Goal: Information Seeking & Learning: Learn about a topic

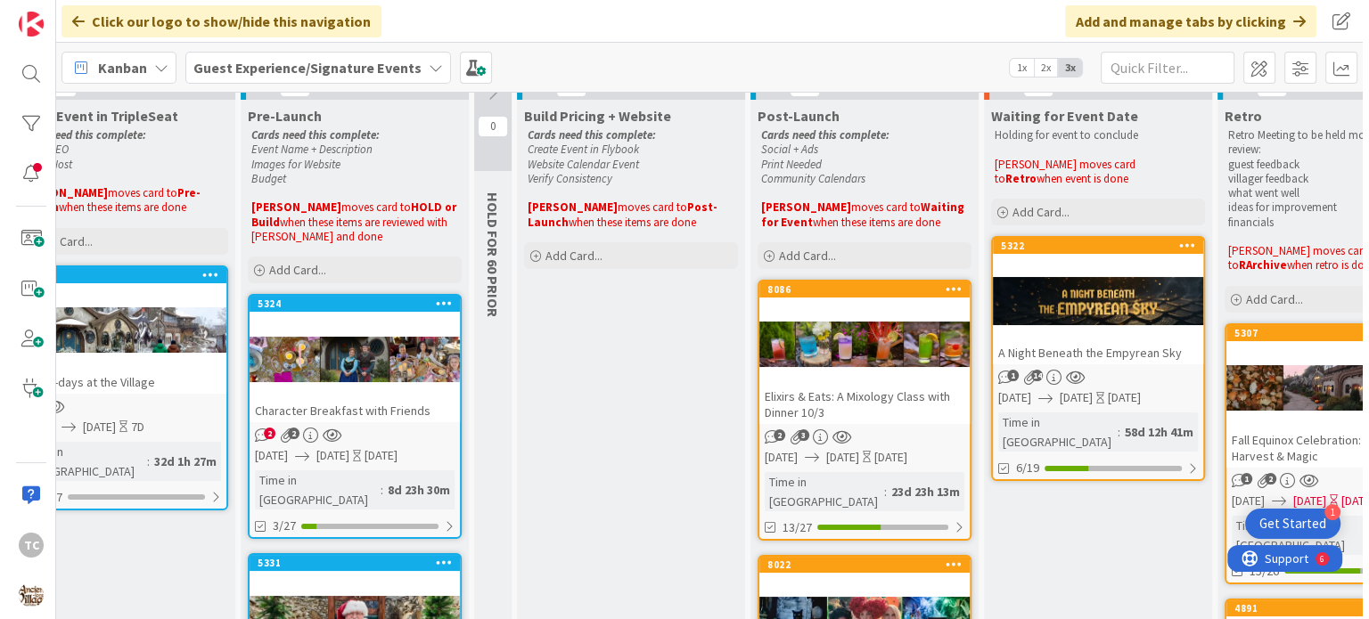
scroll to position [89, 374]
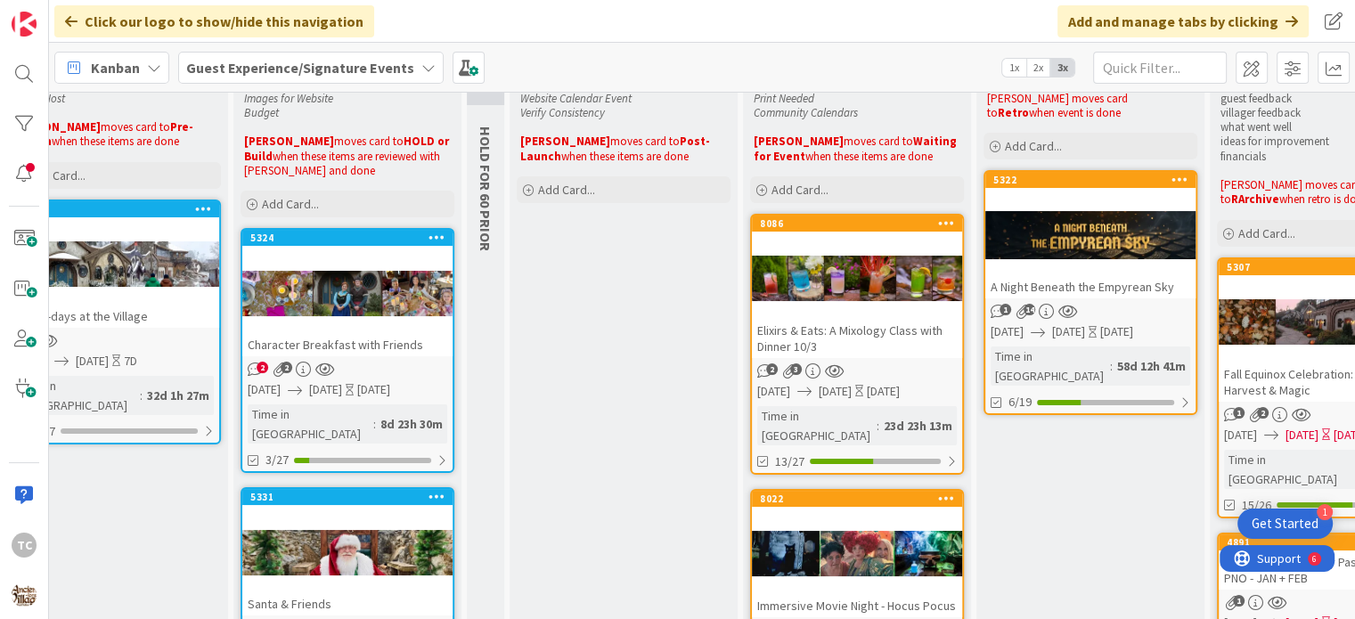
click at [855, 330] on div "Elixirs & Eats: A Mixology Class with Dinner 10/3" at bounding box center [857, 338] width 210 height 39
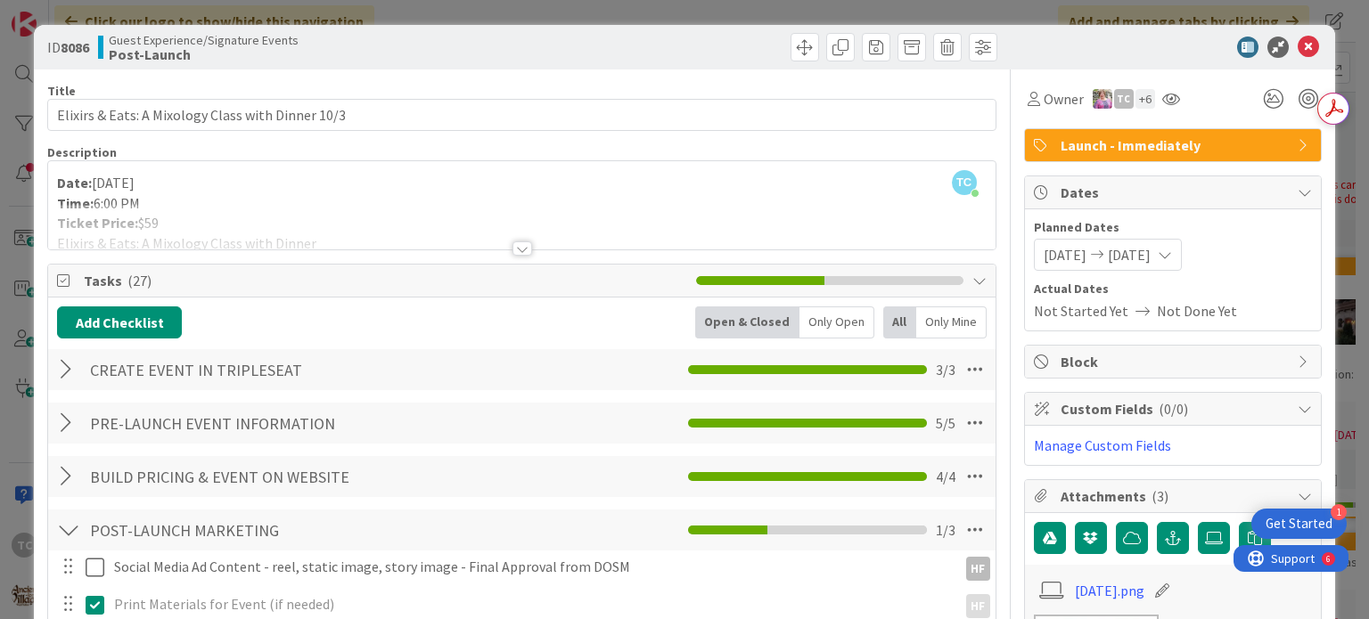
click at [494, 12] on div "ID 8086 Guest Experience/Signature Events Post-Launch Title 49 / 128 Elixirs & …" at bounding box center [684, 309] width 1369 height 619
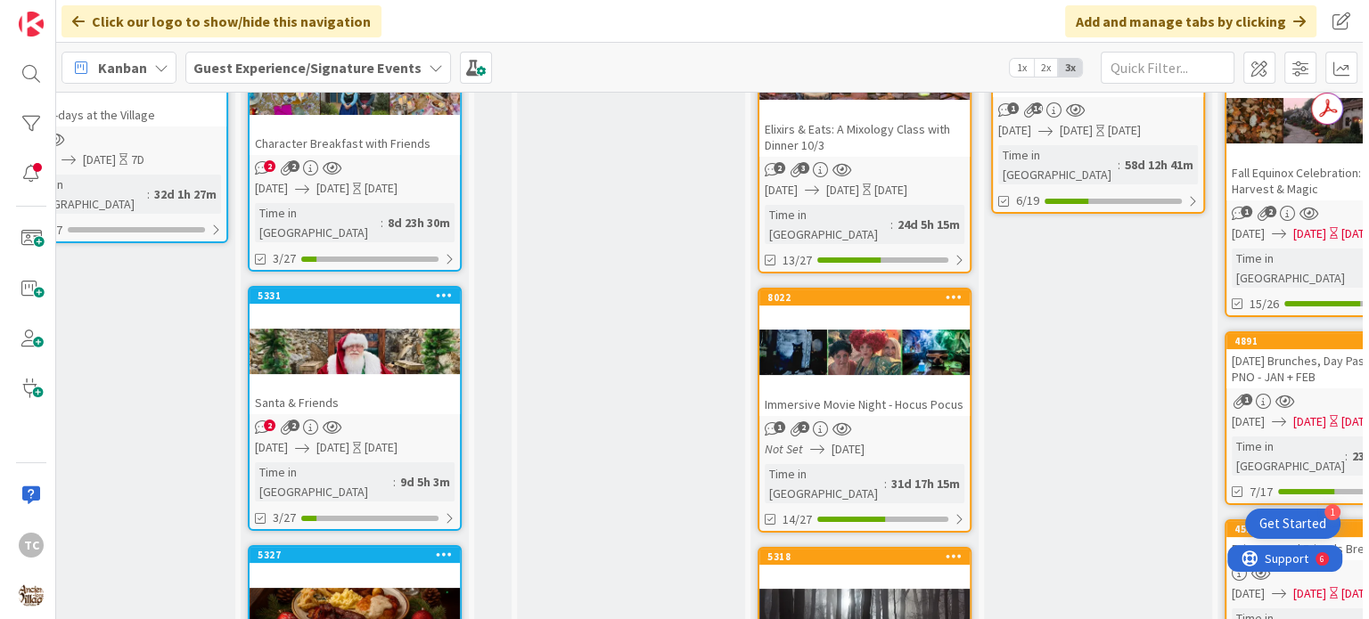
scroll to position [356, 374]
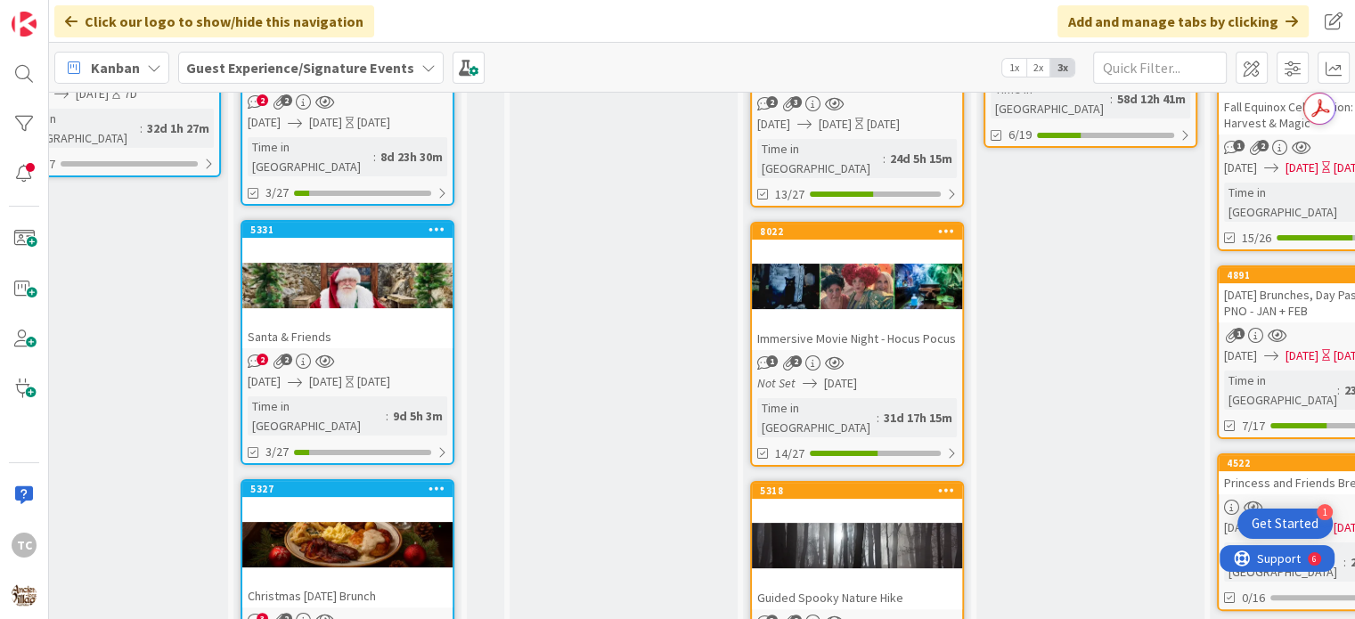
click at [868, 327] on div "Immersive Movie Night - Hocus Pocus" at bounding box center [857, 338] width 210 height 23
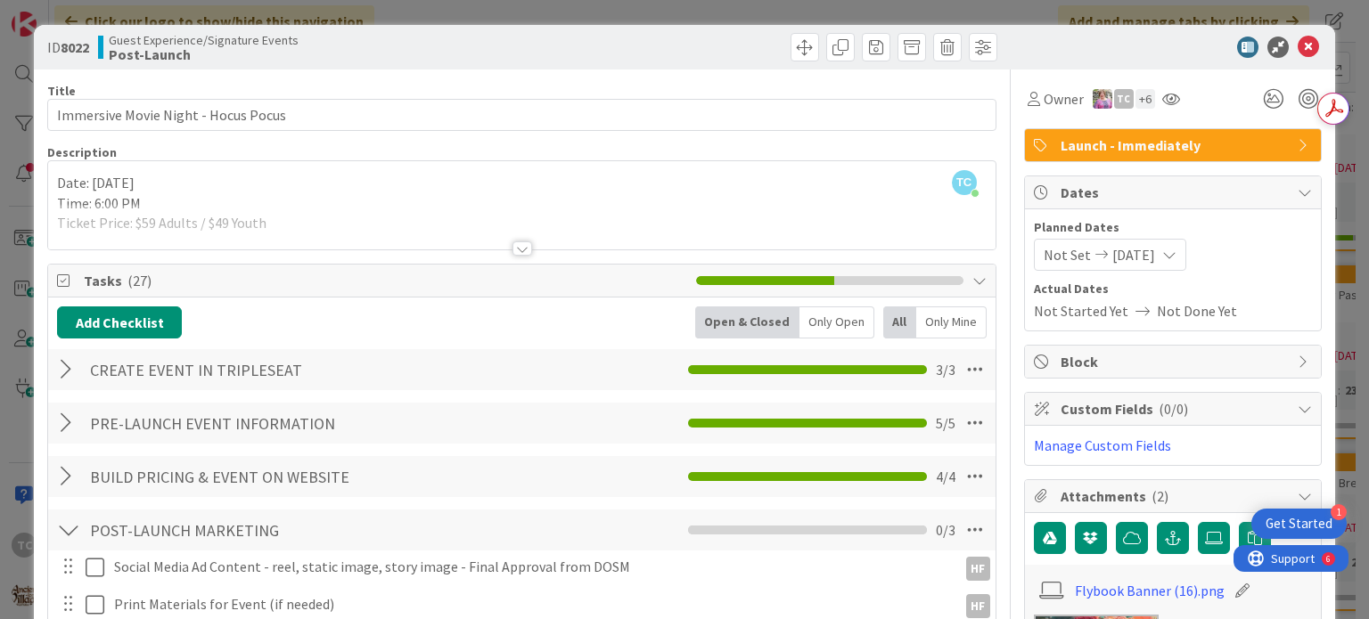
drag, startPoint x: 575, startPoint y: 10, endPoint x: 577, endPoint y: 20, distance: 11.0
click at [575, 11] on div "ID 8022 Guest Experience/Signature Events Post-Launch Title 37 / 128 Immersive …" at bounding box center [684, 309] width 1369 height 619
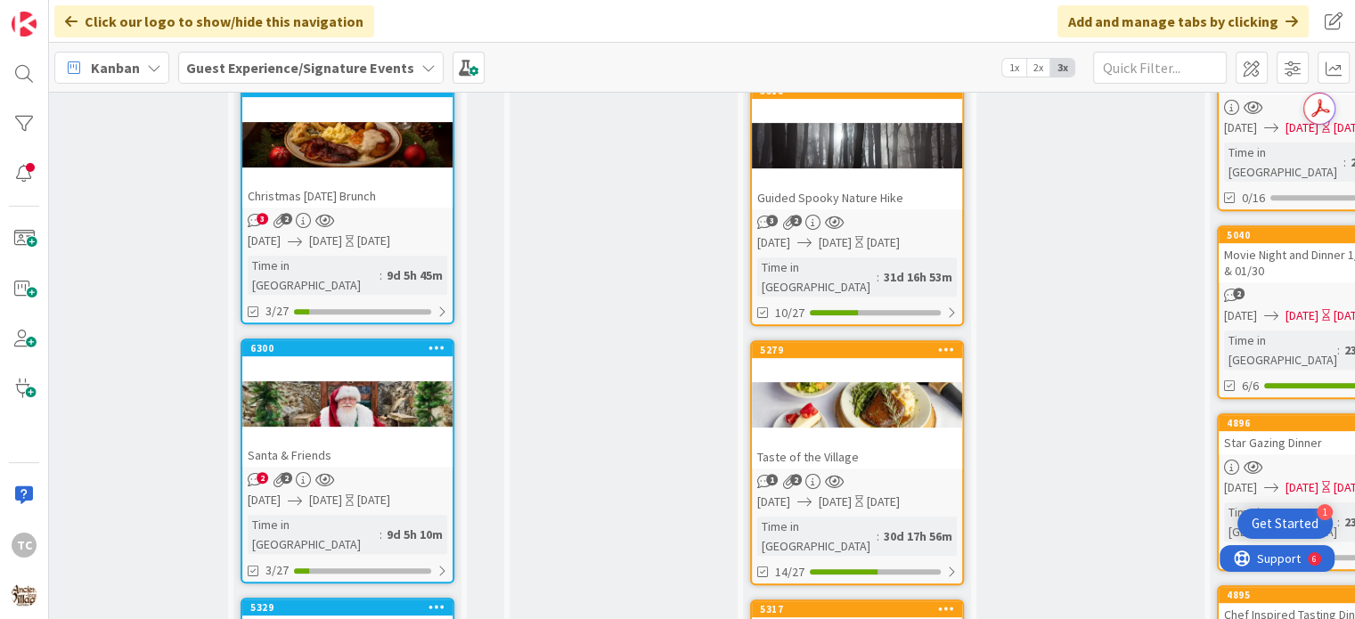
scroll to position [802, 374]
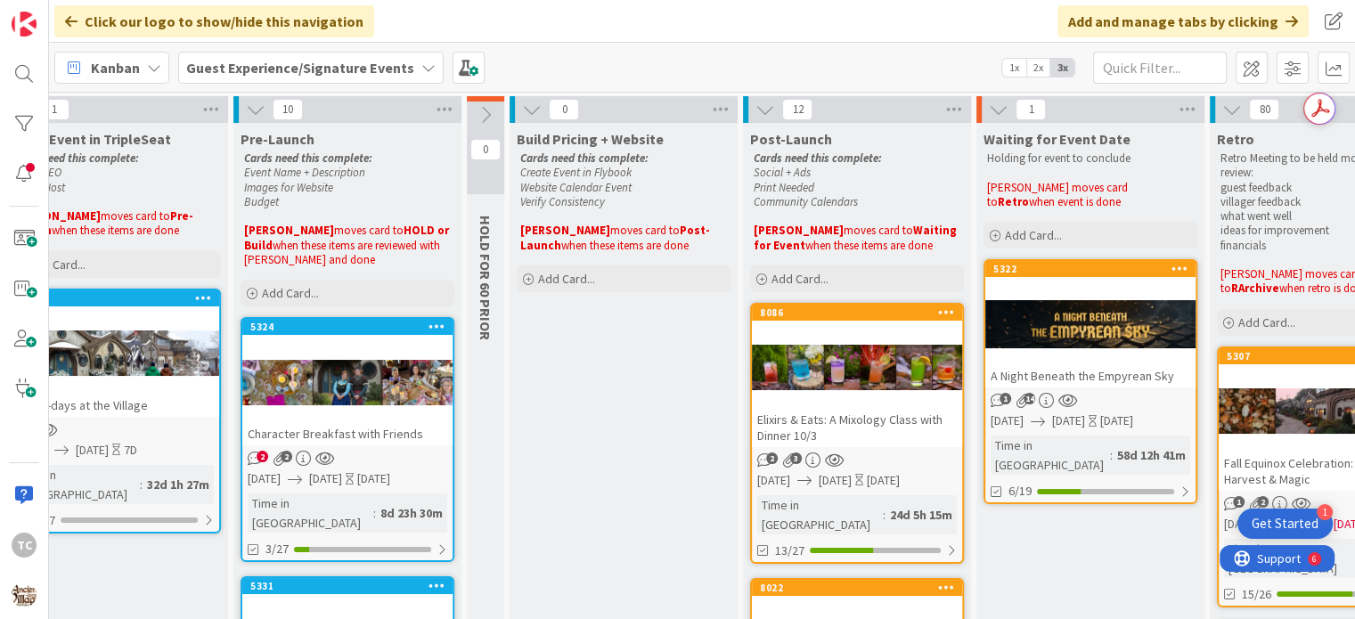
click at [305, 373] on div at bounding box center [347, 382] width 210 height 80
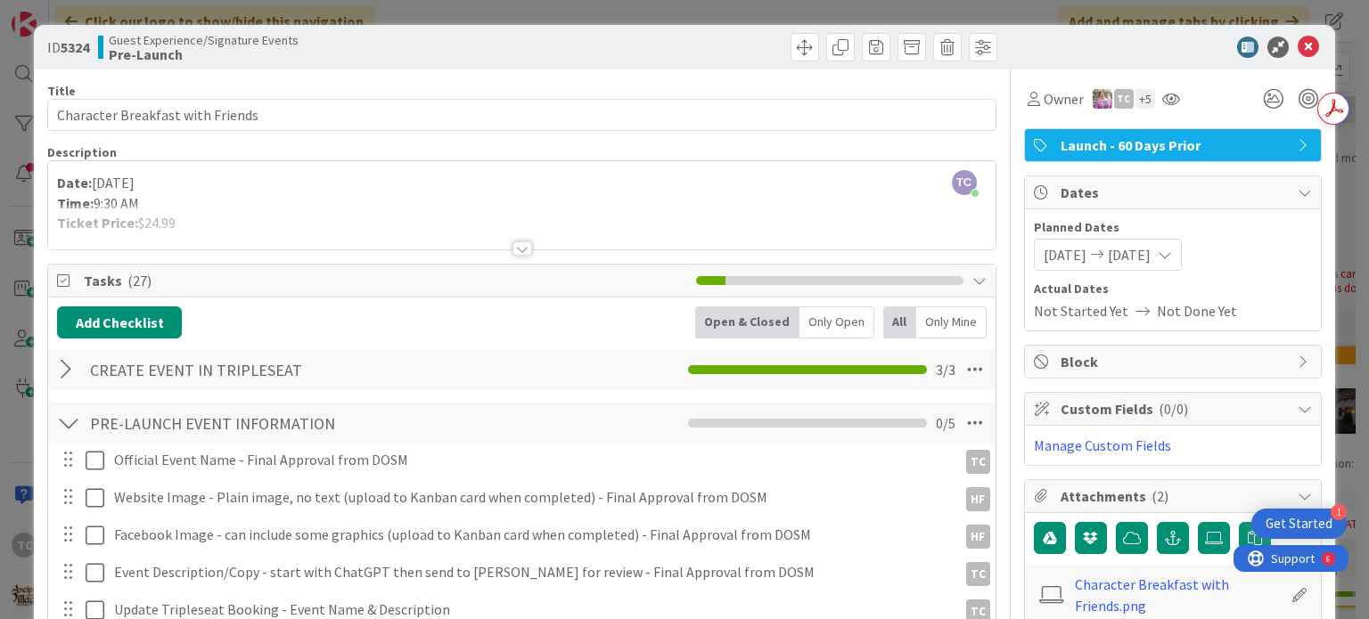
click at [534, 19] on div "ID 5324 Guest Experience/Signature Events Pre-Launch Title 32 / 128 Character B…" at bounding box center [684, 309] width 1369 height 619
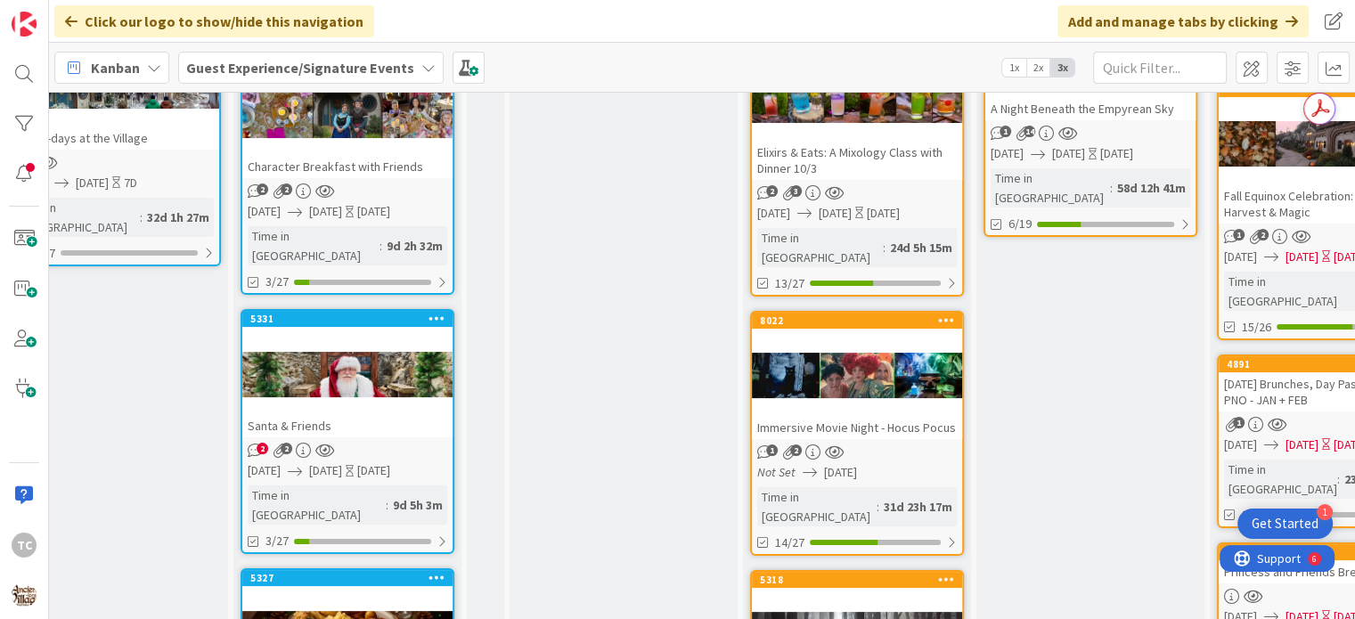
click at [328, 414] on div "Santa & Friends" at bounding box center [347, 425] width 210 height 23
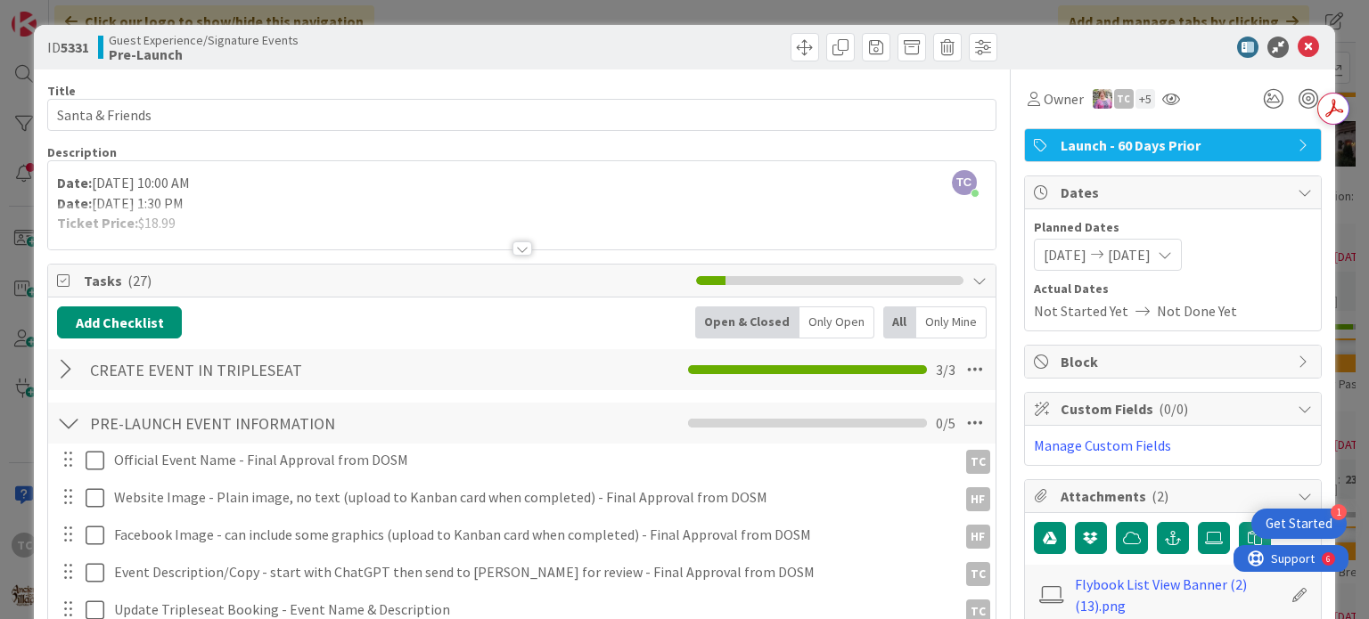
click at [506, 11] on div "ID 5331 Guest Experience/Signature Events Pre-Launch Title 15 / 128 Santa & Fri…" at bounding box center [684, 309] width 1369 height 619
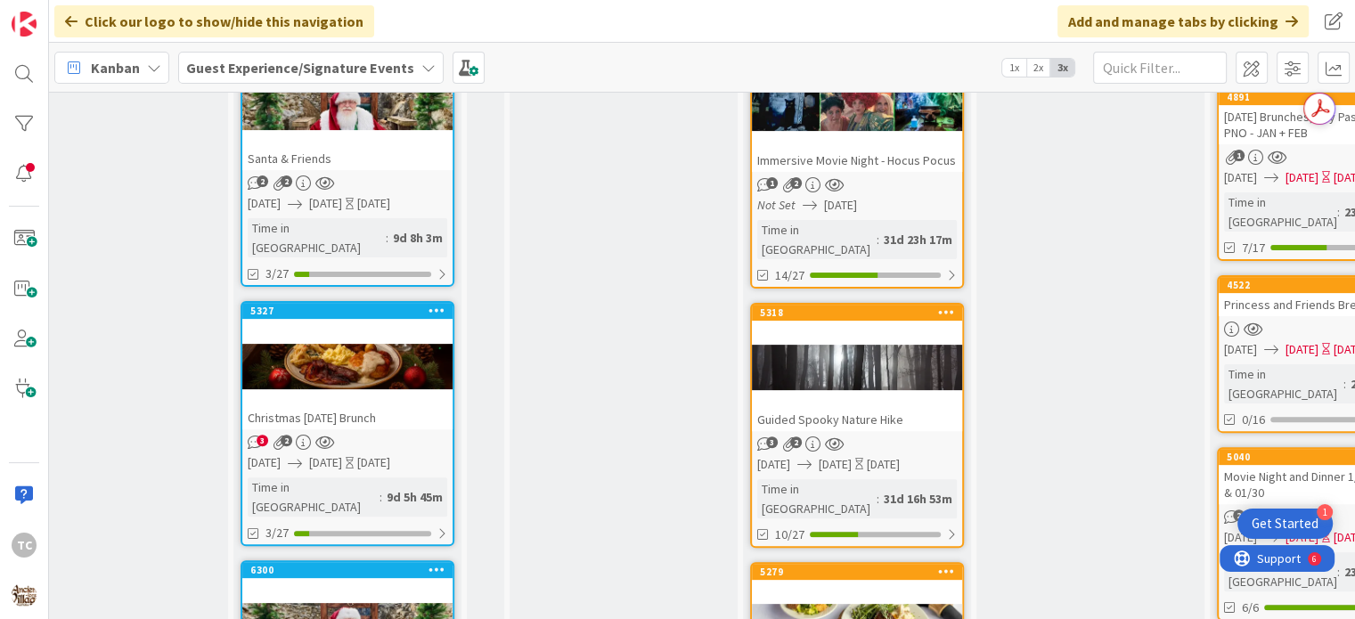
click at [327, 326] on div at bounding box center [347, 366] width 210 height 80
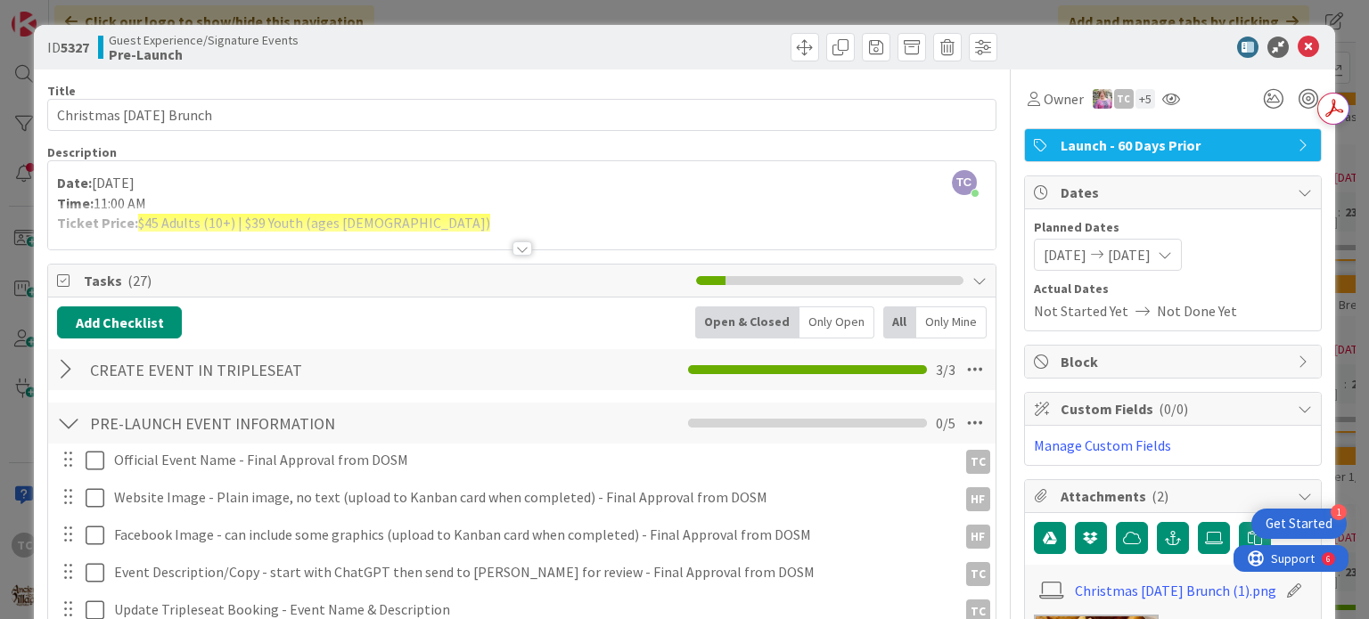
click at [624, 14] on div "ID 5327 Guest Experience/Signature Events Pre-Launch Title 23 / 128 Christmas […" at bounding box center [684, 309] width 1369 height 619
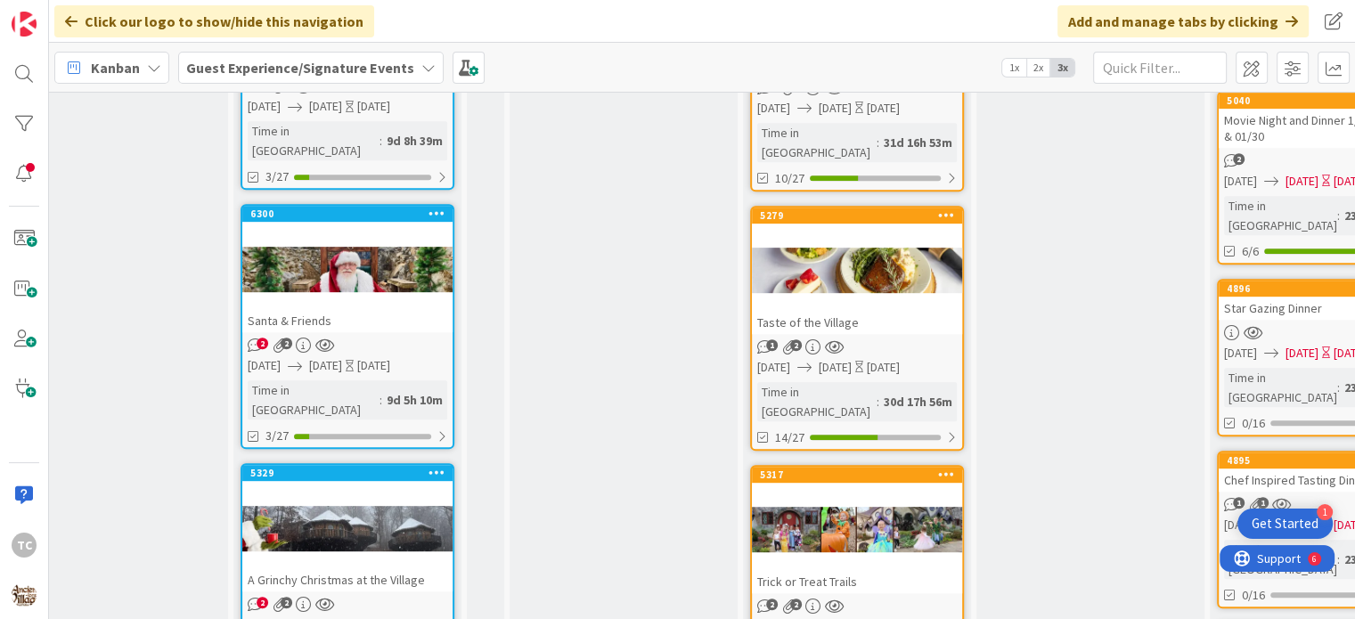
click at [341, 309] on div "Santa & Friends" at bounding box center [347, 320] width 210 height 23
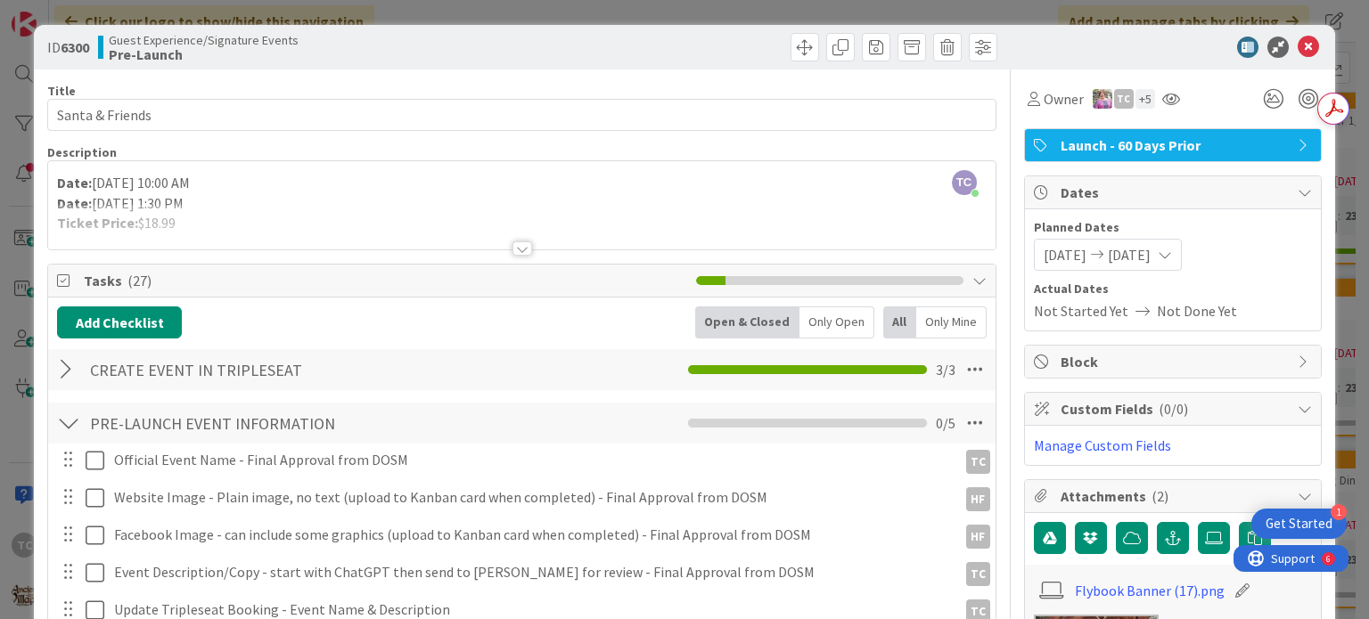
click at [452, 20] on div "ID 6300 Guest Experience/Signature Events Pre-Launch Title 15 / 128 Santa & Fri…" at bounding box center [684, 309] width 1369 height 619
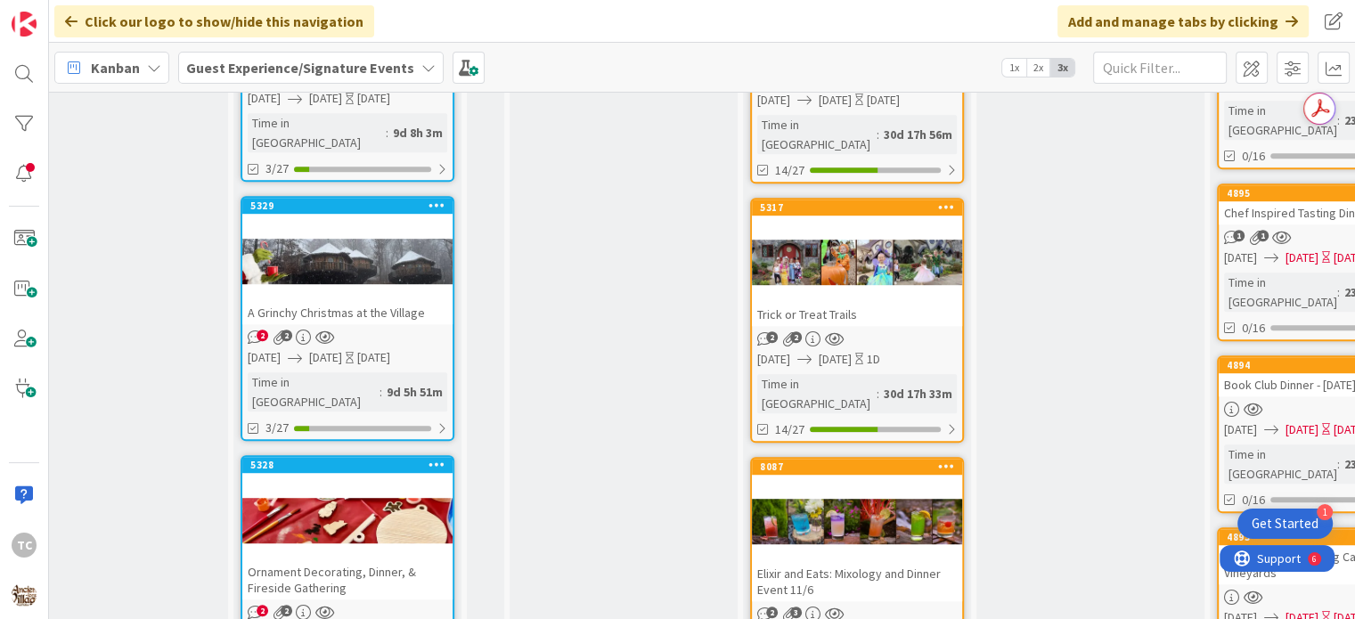
click at [396, 301] on div "A Grinchy Christmas at the Village" at bounding box center [347, 312] width 210 height 23
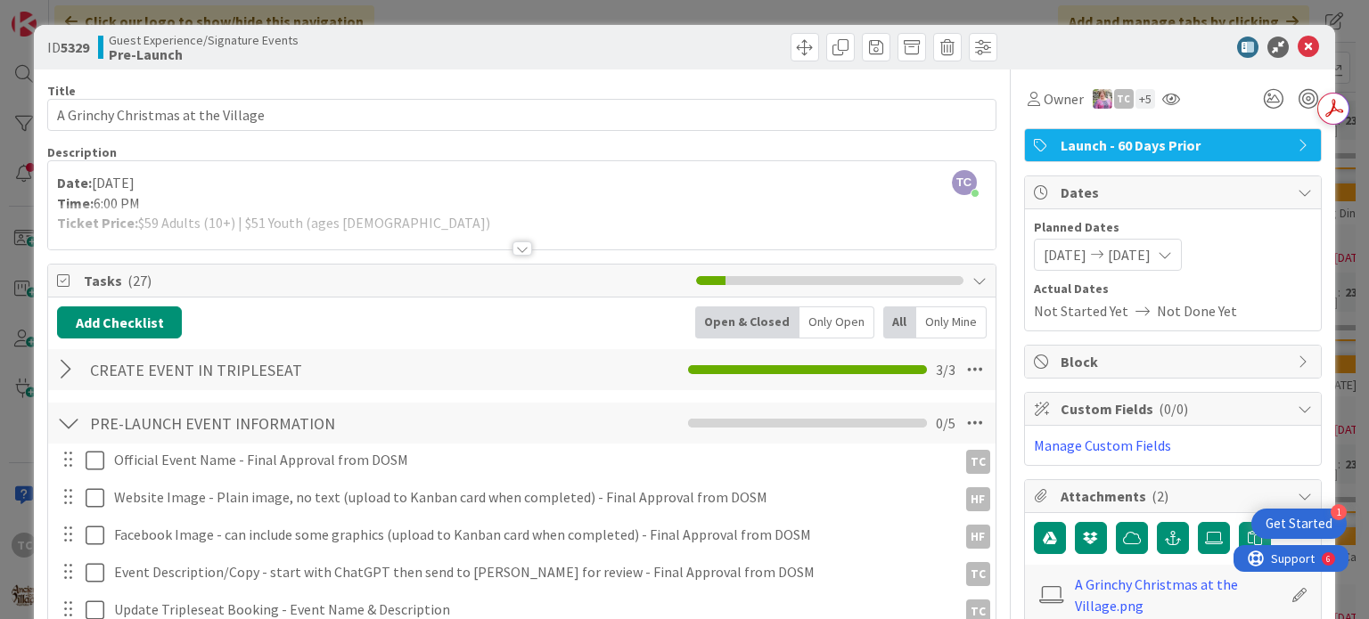
click at [515, 252] on div at bounding box center [522, 248] width 20 height 14
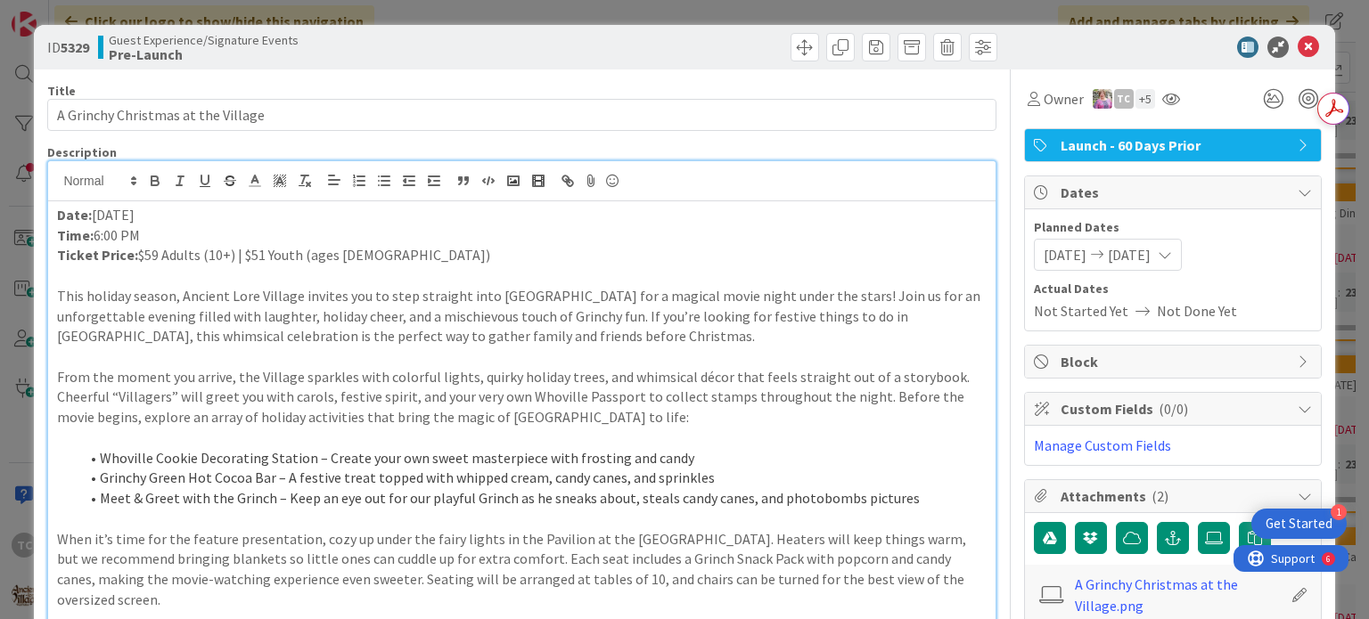
click at [634, 13] on div "ID 5329 Guest Experience/Signature Events Pre-Launch Title 34 / 128 A Grinchy C…" at bounding box center [684, 309] width 1369 height 619
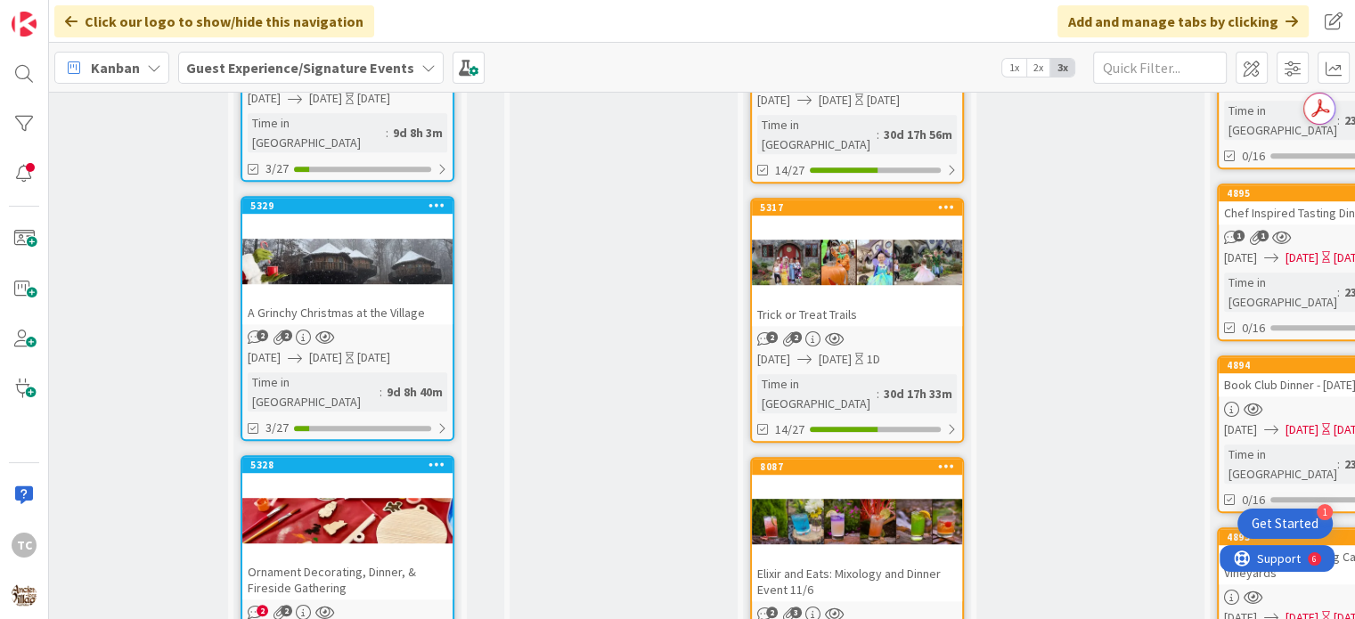
click at [323, 480] on div at bounding box center [347, 520] width 210 height 80
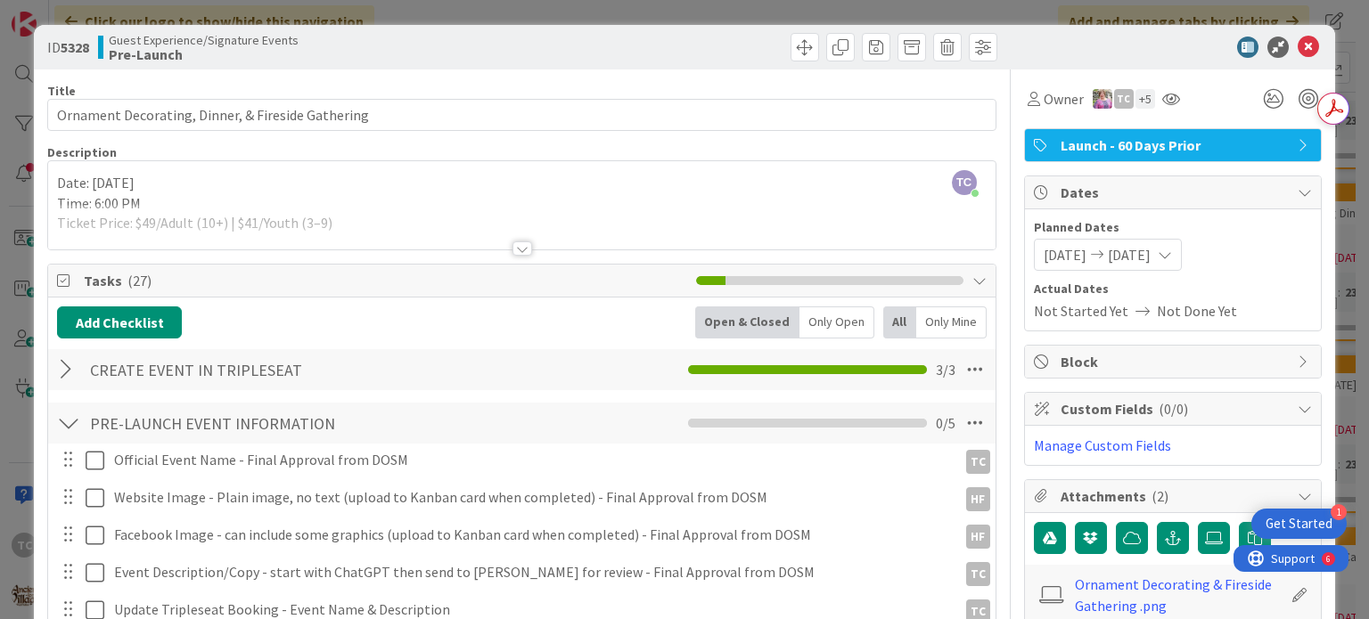
click at [380, 12] on div "ID 5328 Guest Experience/Signature Events Pre-Launch Title 50 / 128 Ornament De…" at bounding box center [684, 309] width 1369 height 619
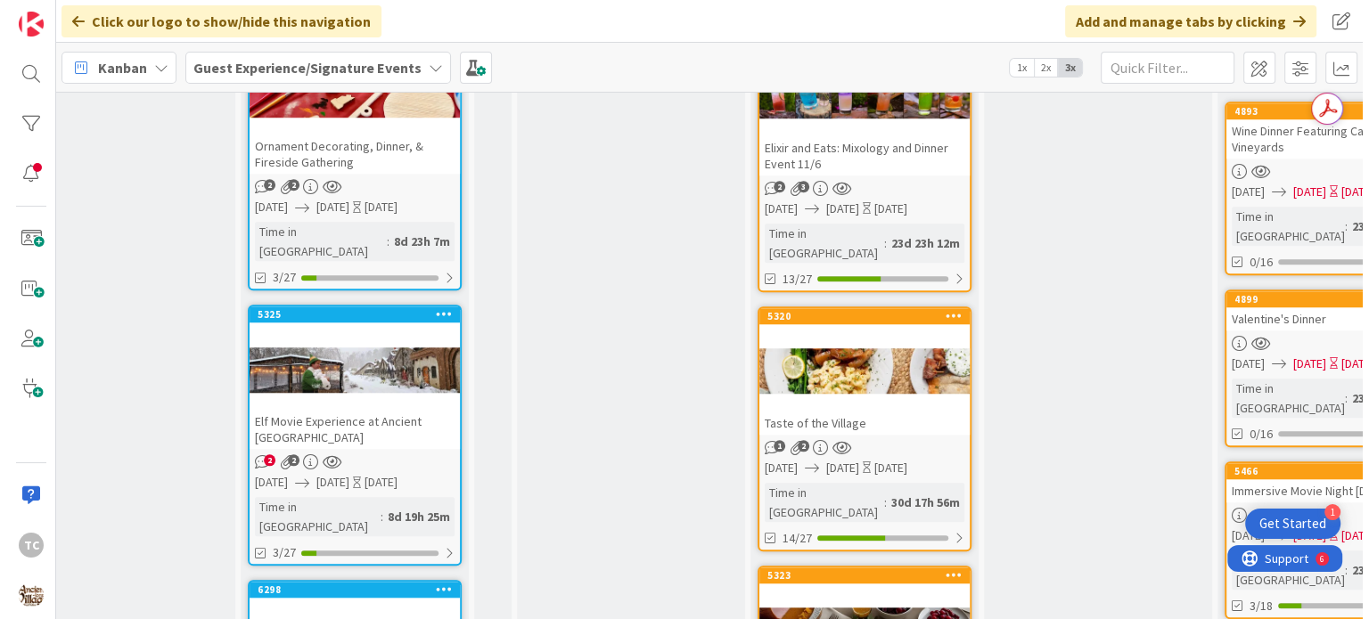
scroll to position [1604, 374]
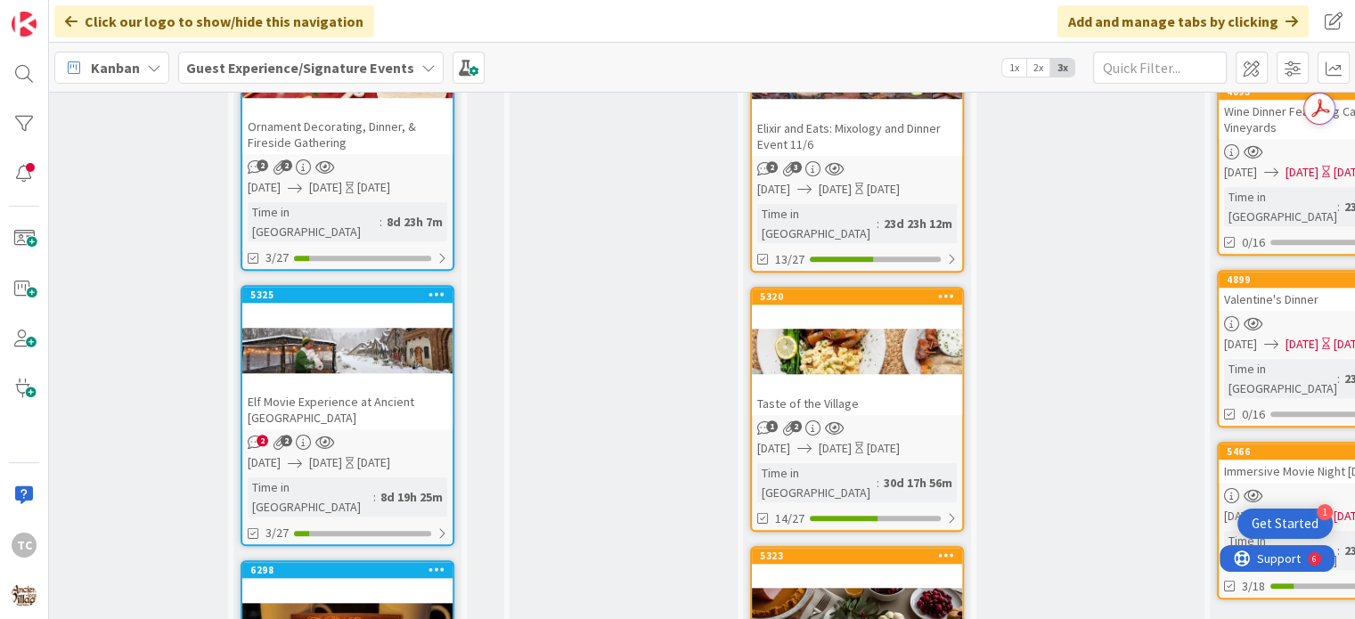
click at [367, 390] on div "Elf Movie Experience at Ancient [GEOGRAPHIC_DATA]" at bounding box center [347, 409] width 210 height 39
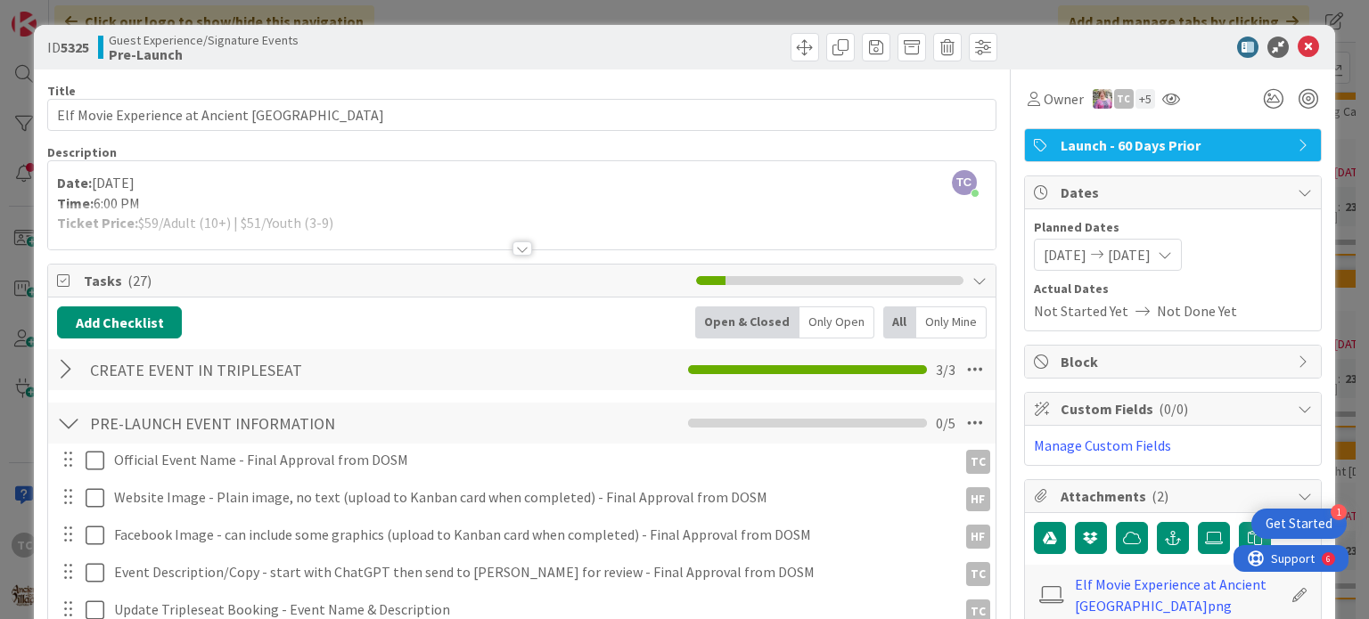
click at [615, 6] on div "ID 5325 Guest Experience/Signature Events Pre-Launch Title 44 / 128 Elf Movie E…" at bounding box center [684, 309] width 1369 height 619
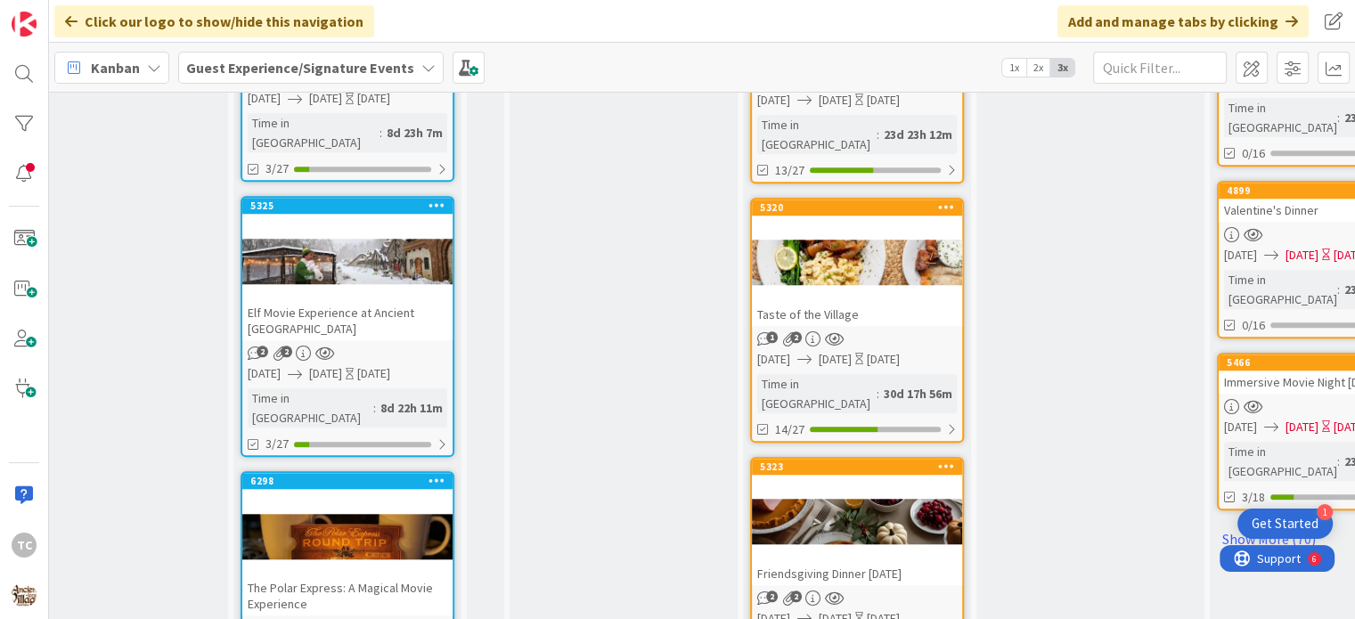
click at [353, 496] on div at bounding box center [347, 536] width 210 height 80
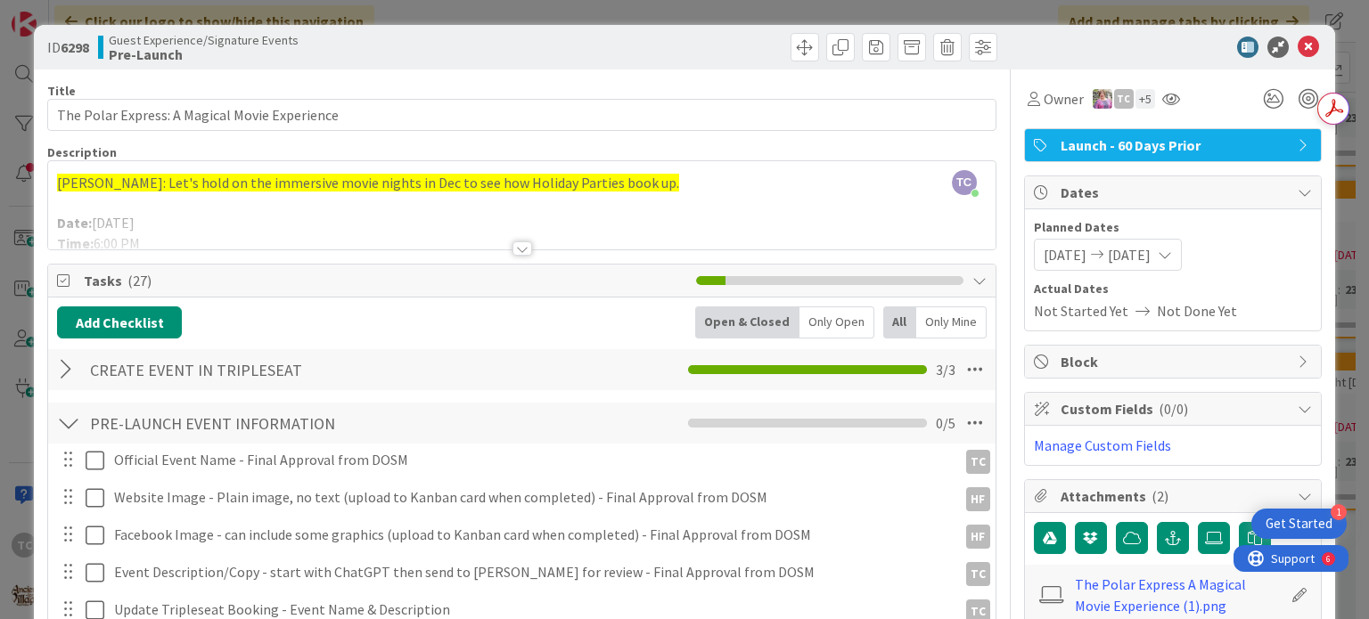
click at [442, 10] on div "ID 6298 Guest Experience/Signature Events Pre-Launch Title 45 / 128 The Polar E…" at bounding box center [684, 309] width 1369 height 619
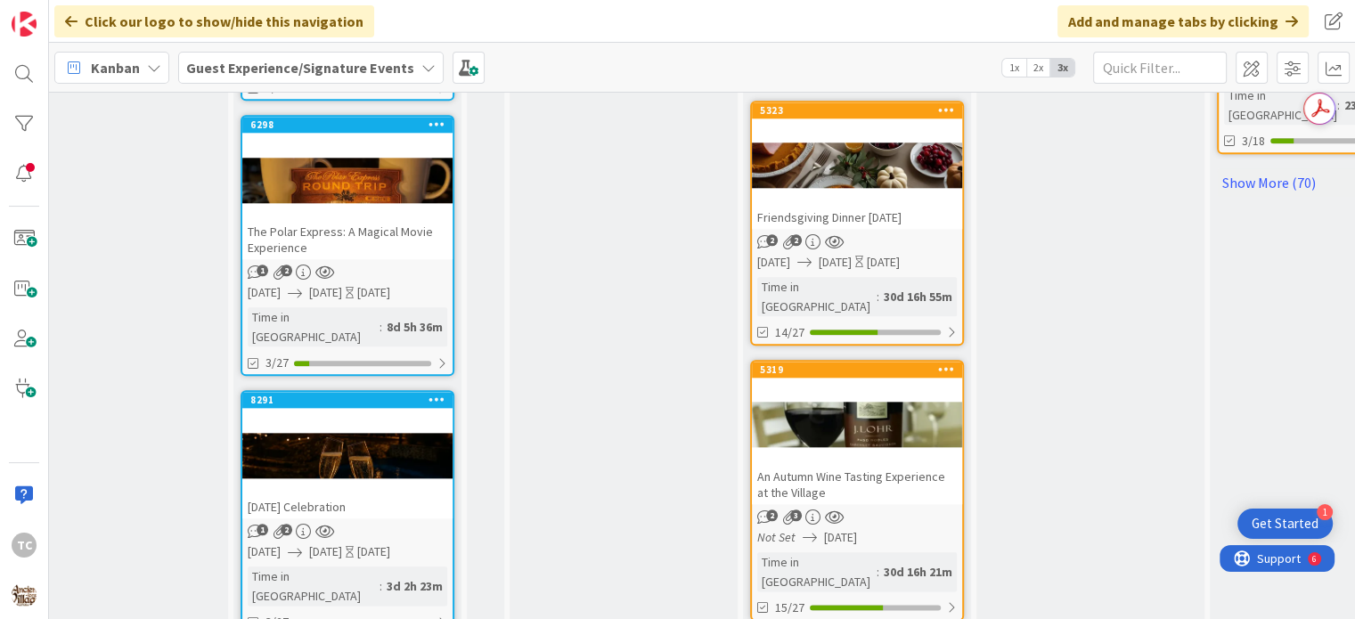
click at [412, 415] on div at bounding box center [347, 455] width 210 height 80
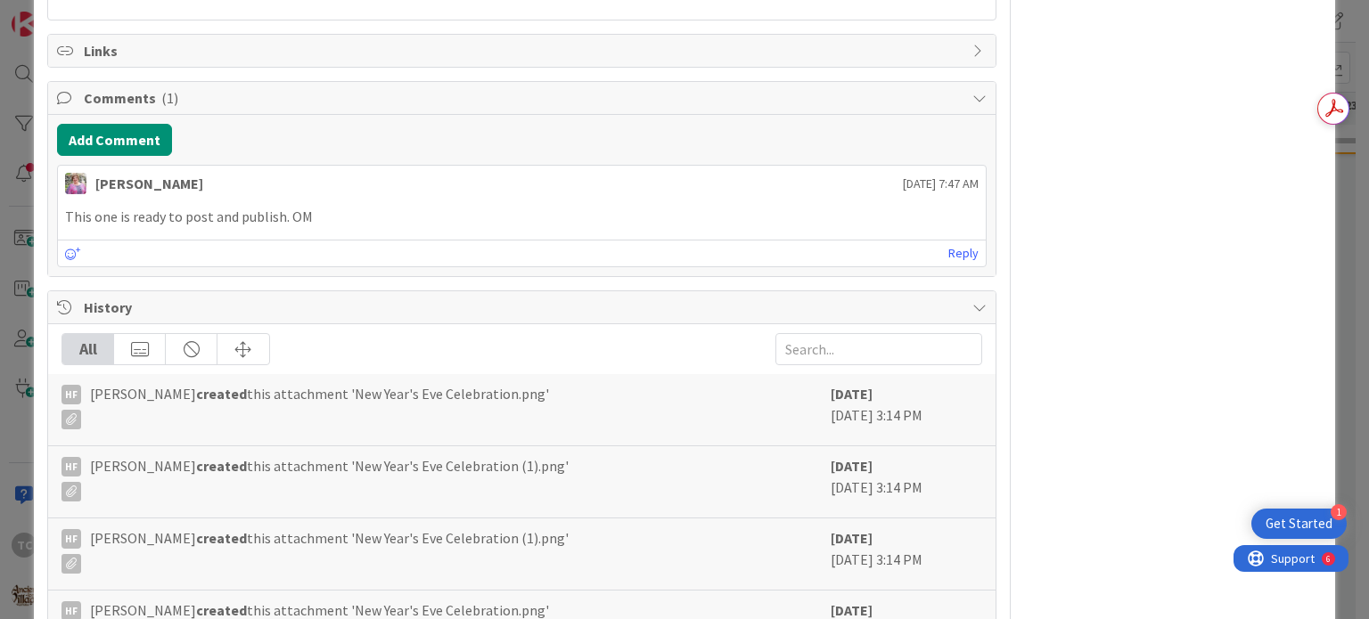
scroll to position [1777, 0]
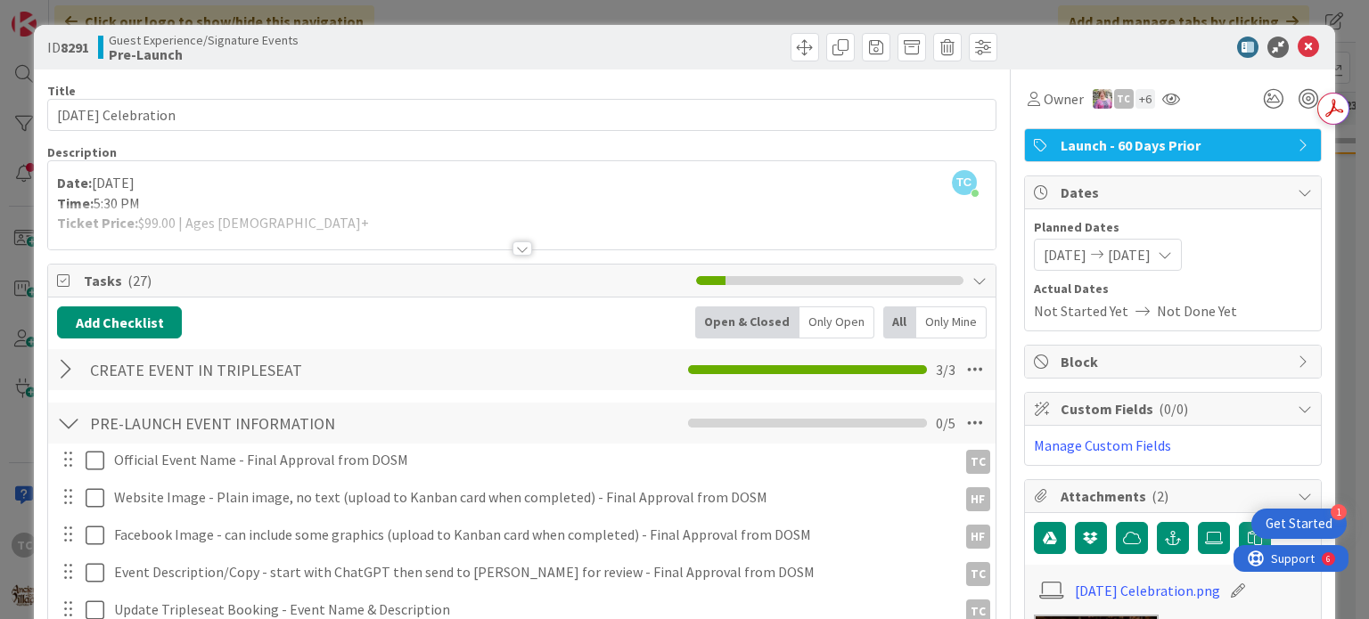
click at [438, 6] on div "ID 8291 Guest Experience/Signature Events Pre-Launch Title 26 / 128 [DATE] Cele…" at bounding box center [684, 309] width 1369 height 619
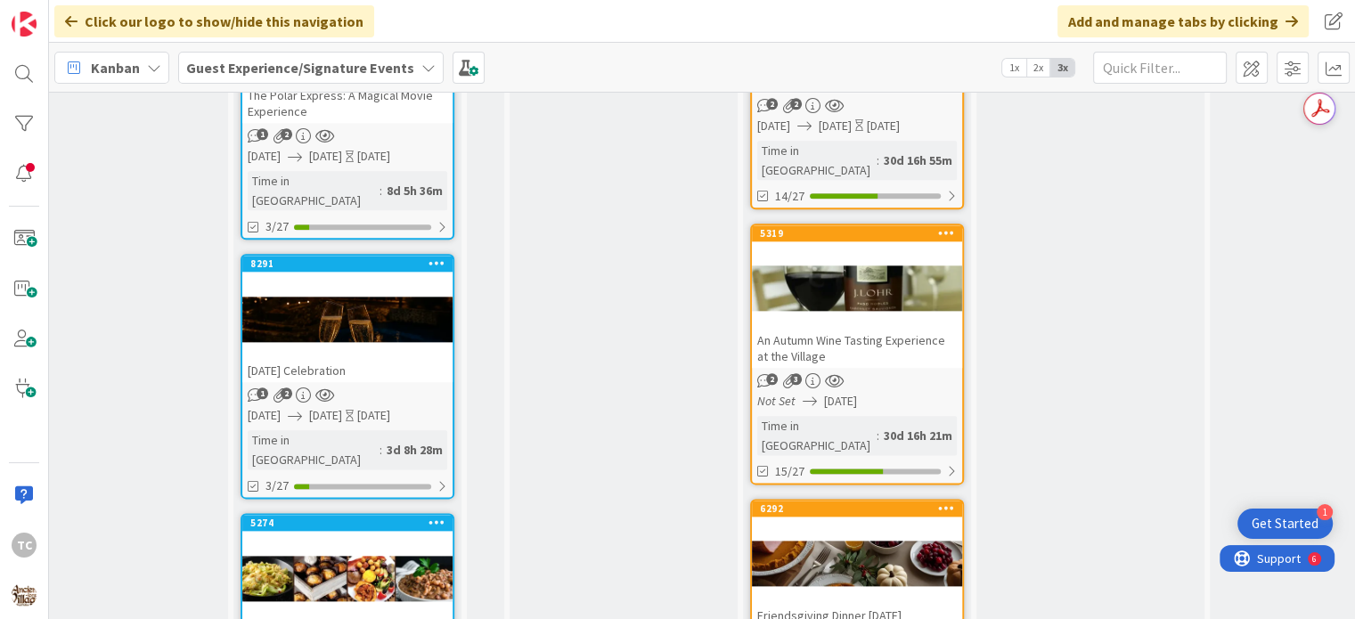
click at [368, 538] on div at bounding box center [347, 578] width 210 height 80
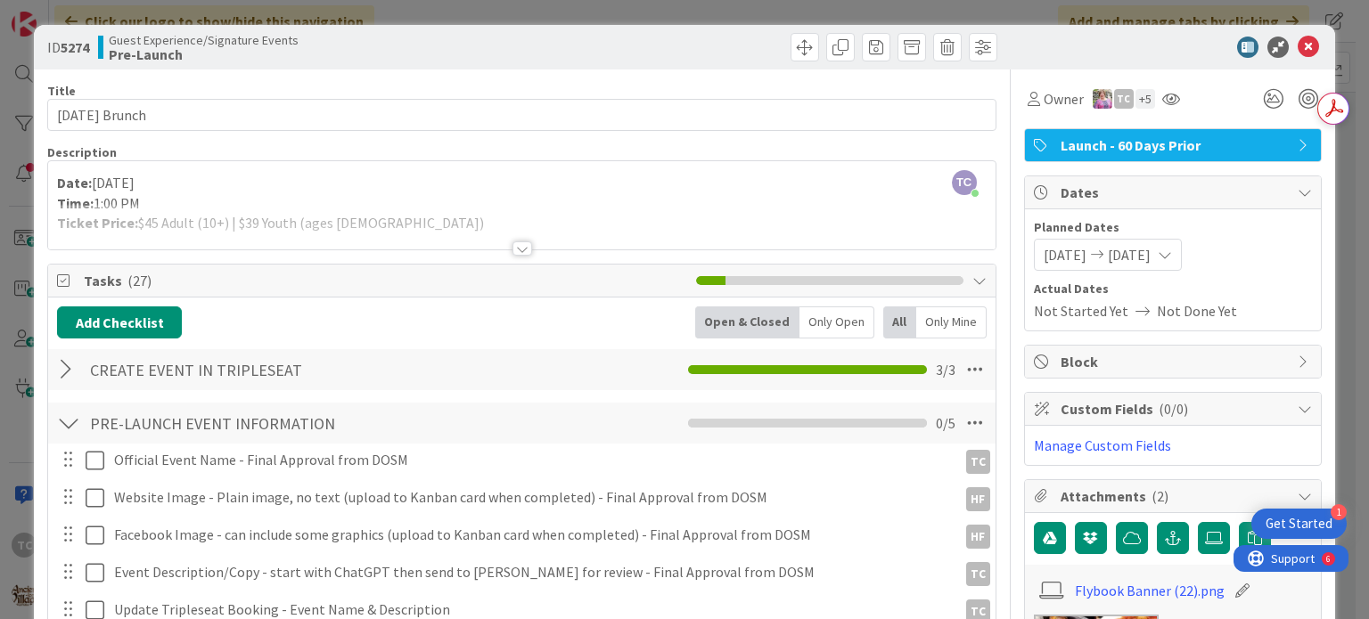
click at [457, 14] on div "ID 5274 Guest Experience/Signature Events Pre-Launch Title 21 / 128 [DATE] Brun…" at bounding box center [684, 309] width 1369 height 619
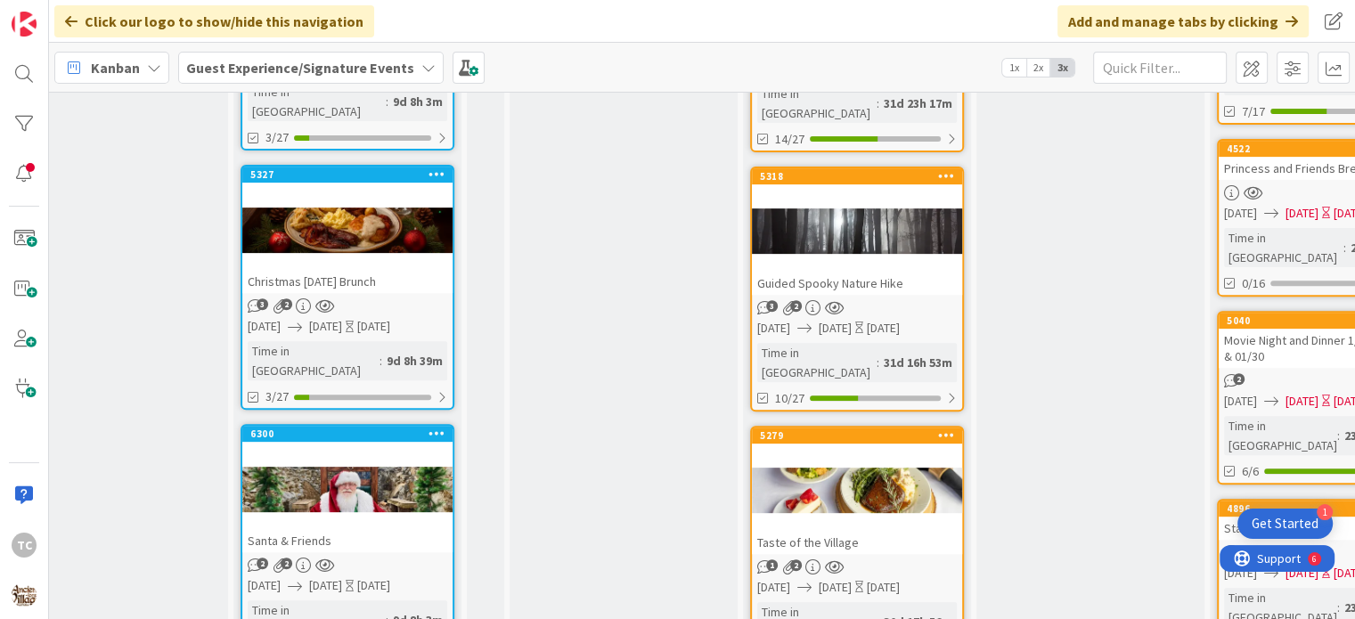
click at [363, 270] on div "Christmas [DATE] Brunch" at bounding box center [347, 281] width 210 height 23
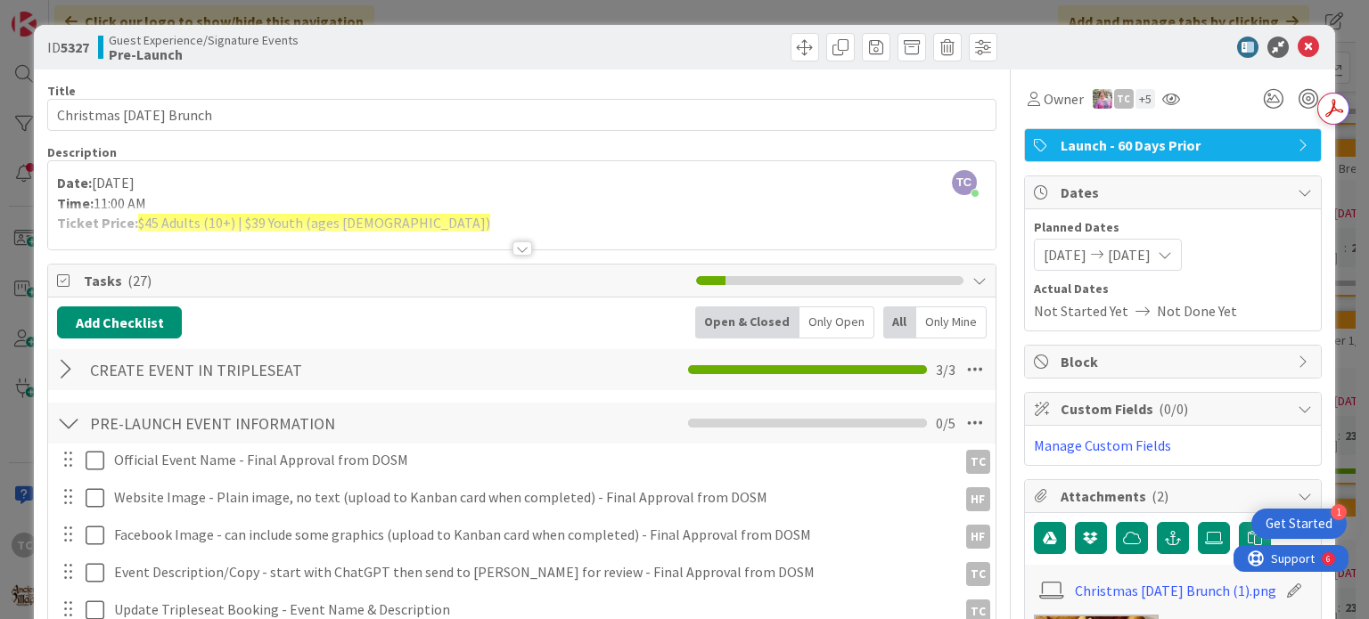
click at [520, 245] on div at bounding box center [522, 248] width 20 height 14
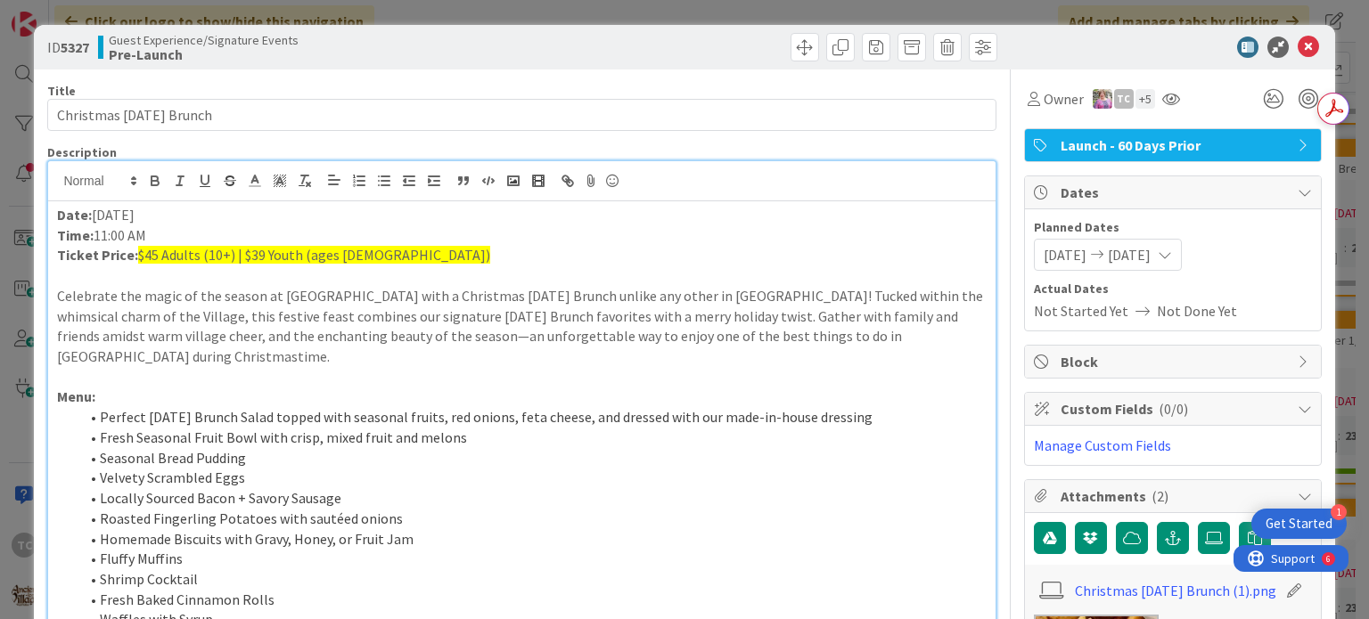
click at [667, 10] on div "ID 5327 Guest Experience/Signature Events Pre-Launch Title 23 / 128 Christmas […" at bounding box center [684, 309] width 1369 height 619
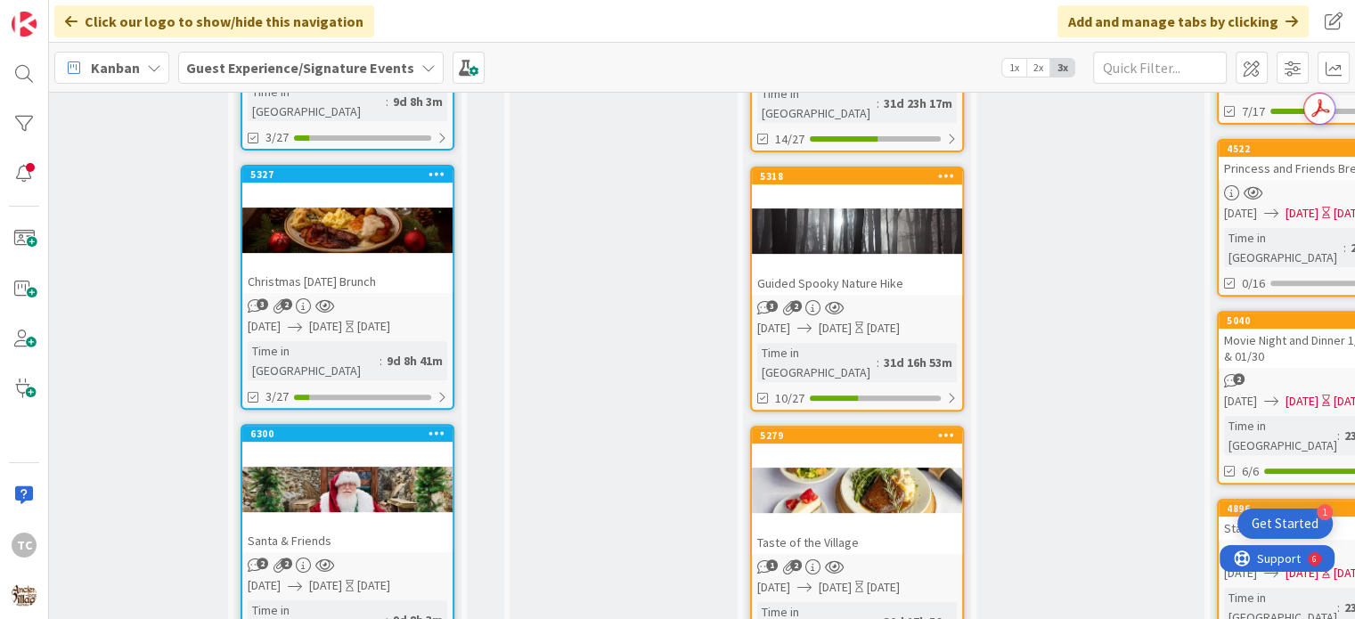
click at [392, 190] on div at bounding box center [347, 230] width 210 height 80
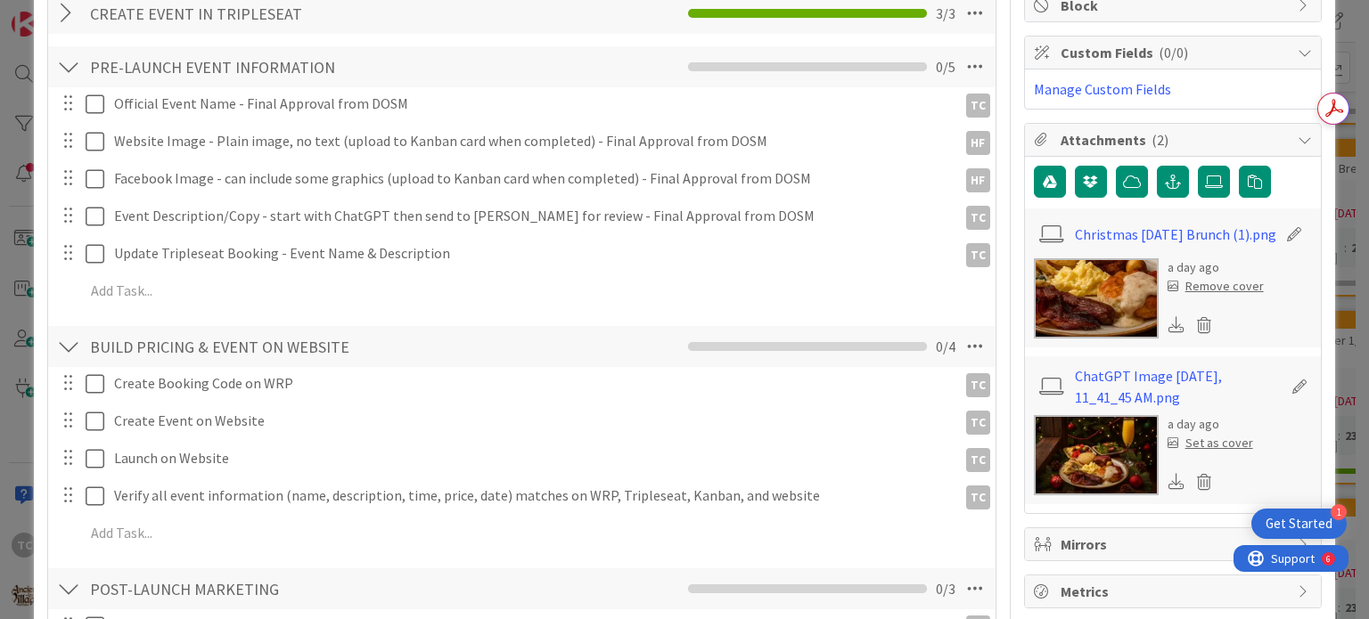
scroll to position [1, 0]
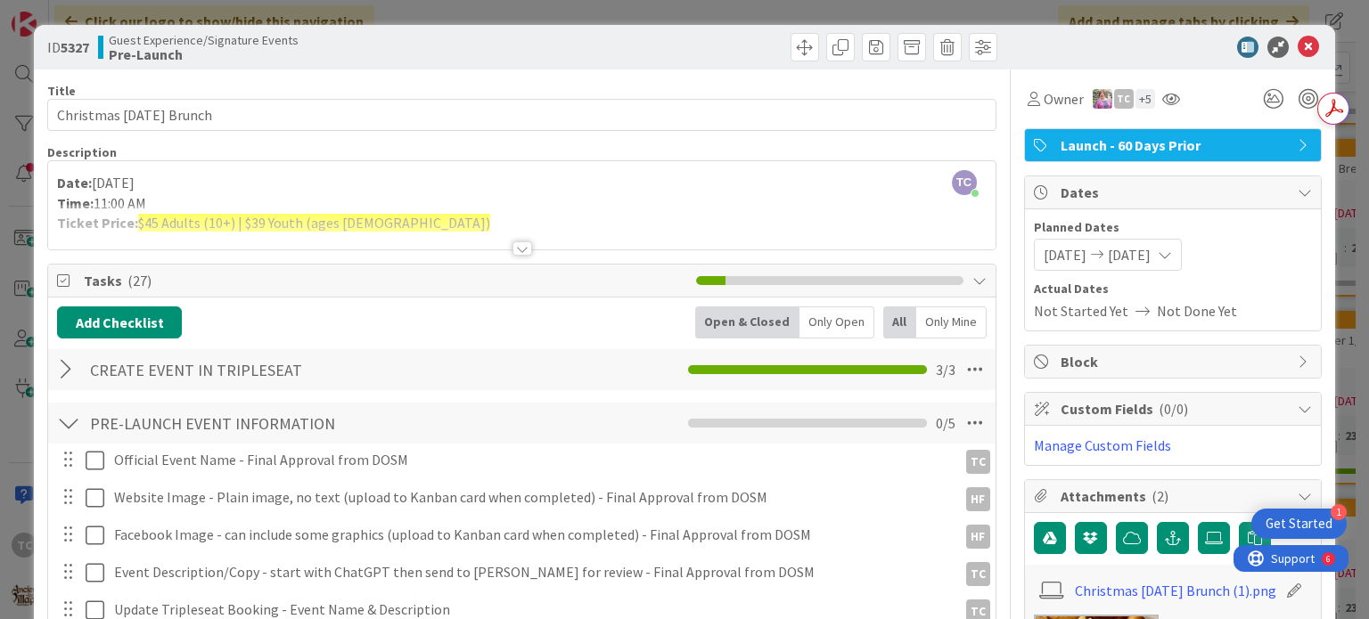
click at [565, 13] on div "ID 5327 Guest Experience/Signature Events Pre-Launch Title 23 / 128 Christmas […" at bounding box center [684, 309] width 1369 height 619
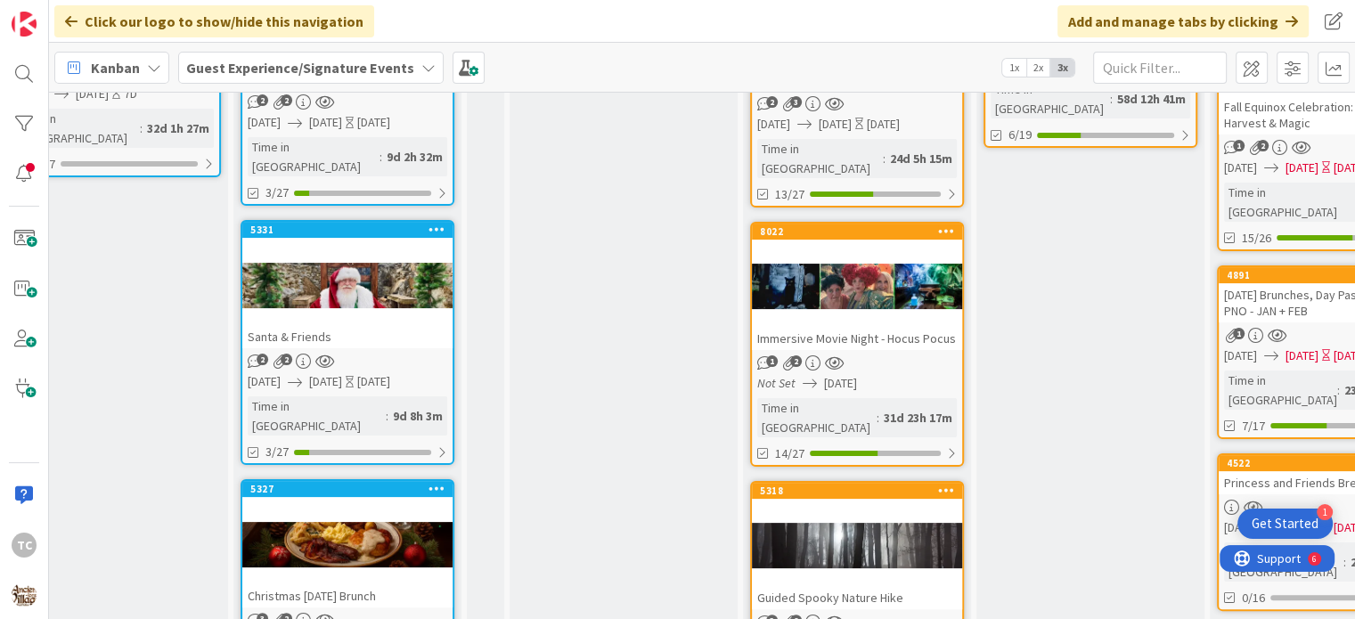
scroll to position [0, 374]
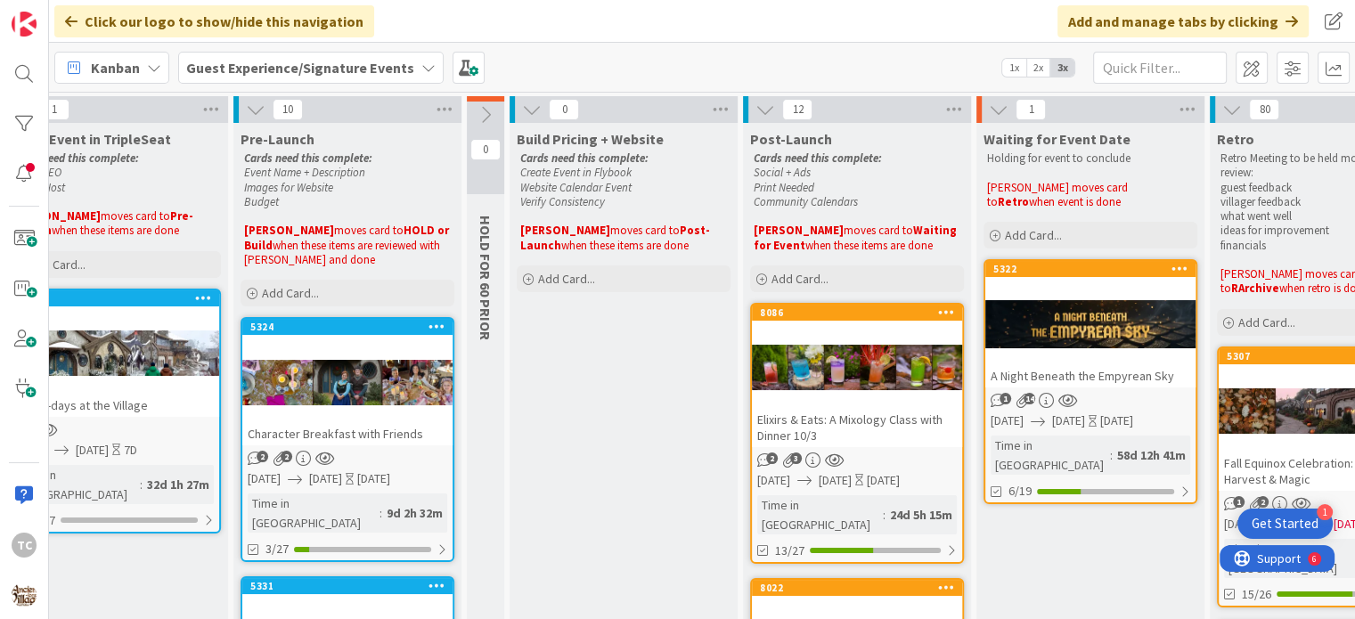
click at [313, 67] on b "Guest Experience/Signature Events" at bounding box center [300, 68] width 228 height 18
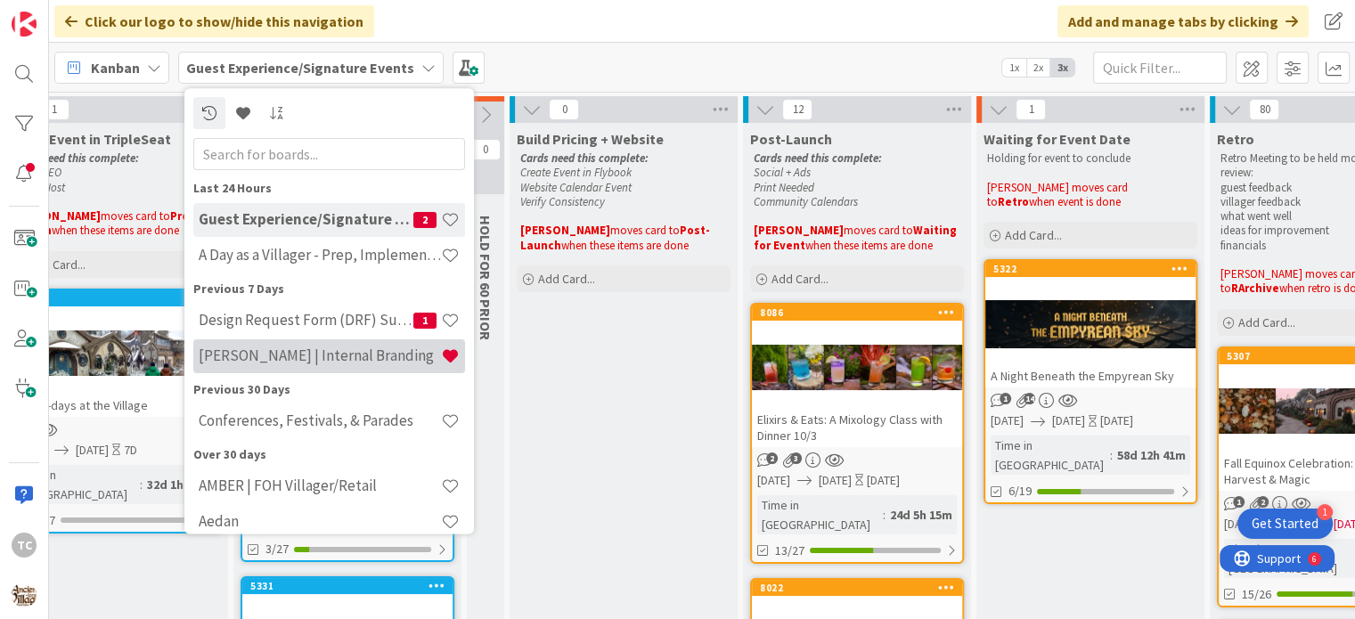
click at [230, 348] on h4 "[PERSON_NAME] | Internal Branding" at bounding box center [320, 357] width 242 height 18
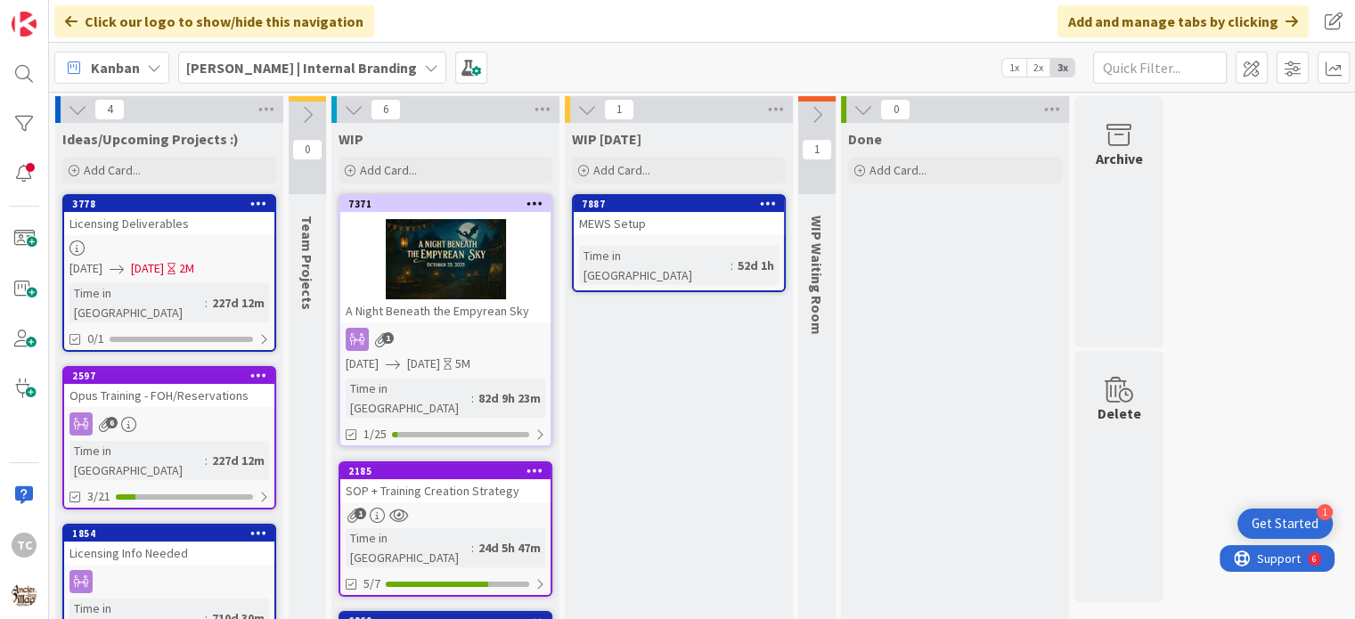
click at [397, 310] on div "A Night Beneath the Empyrean Sky" at bounding box center [445, 310] width 210 height 23
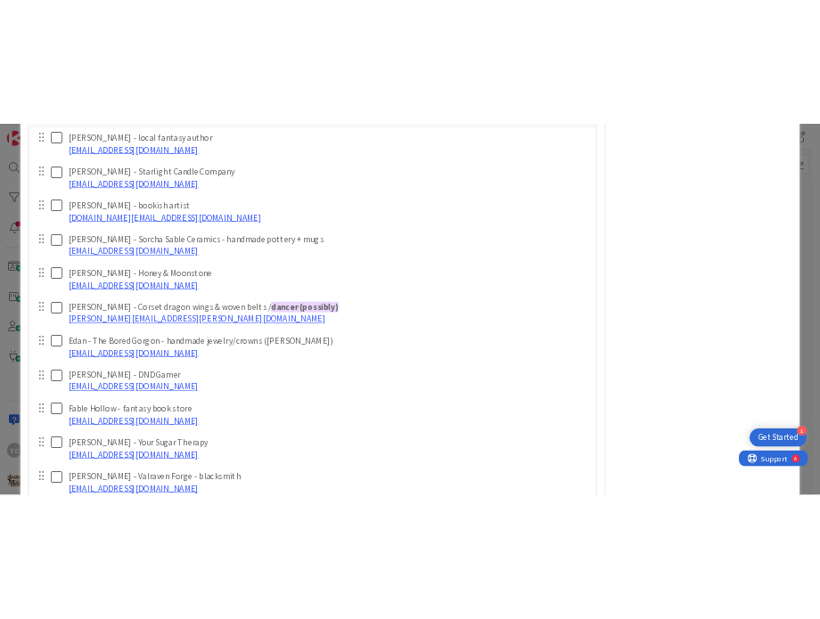
scroll to position [802, 0]
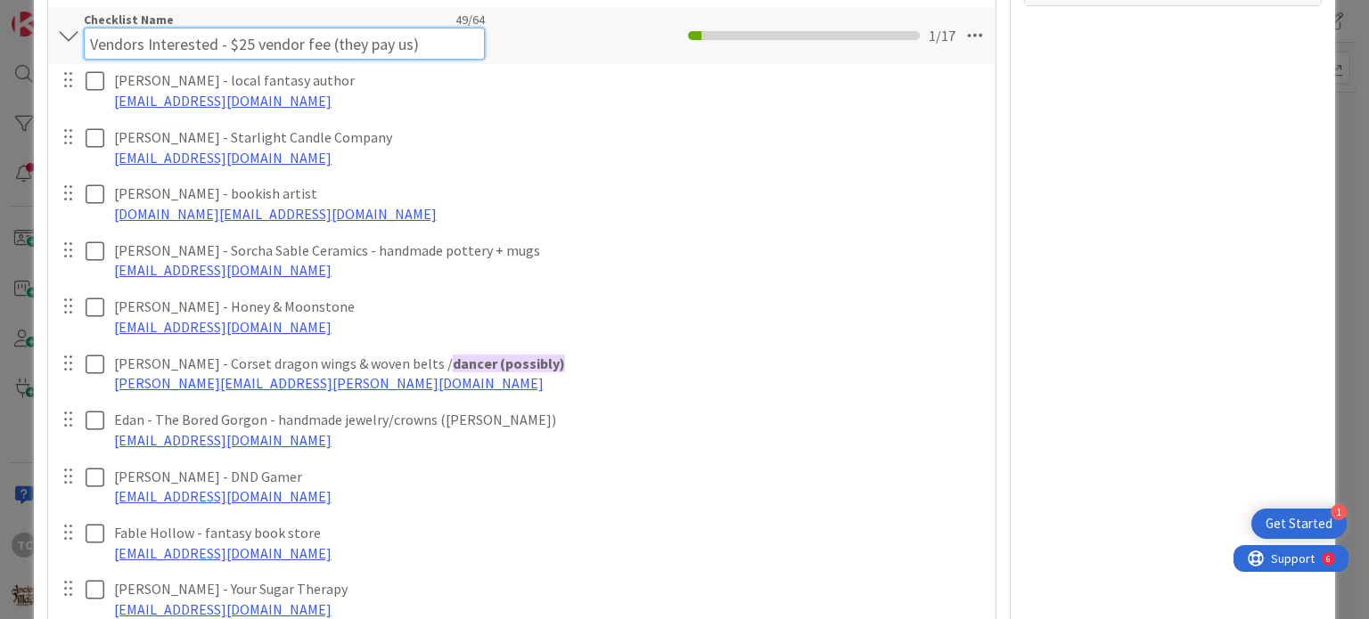
click at [89, 37] on input "Vendors Interested - $25 vendor fee (they pay us)" at bounding box center [284, 44] width 401 height 32
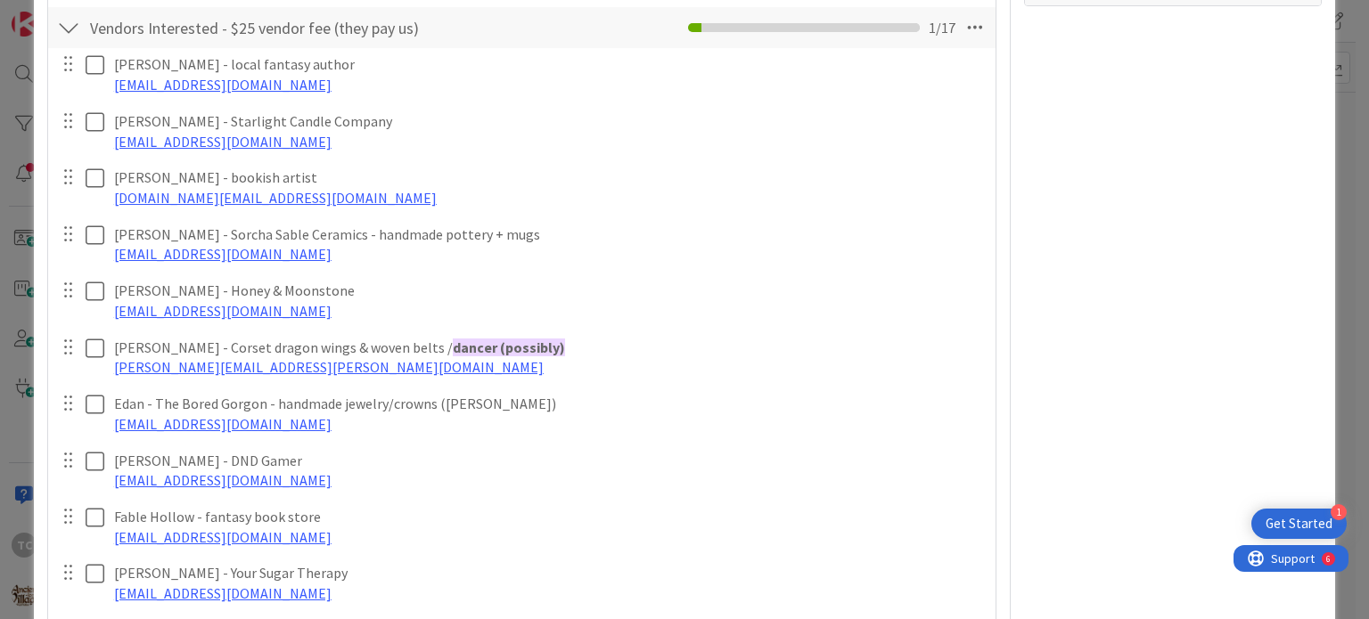
click at [556, 45] on div "Vendors Interested - $25 vendor fee (they pay us) Checklist Name 49 / 64 Vendor…" at bounding box center [521, 27] width 946 height 41
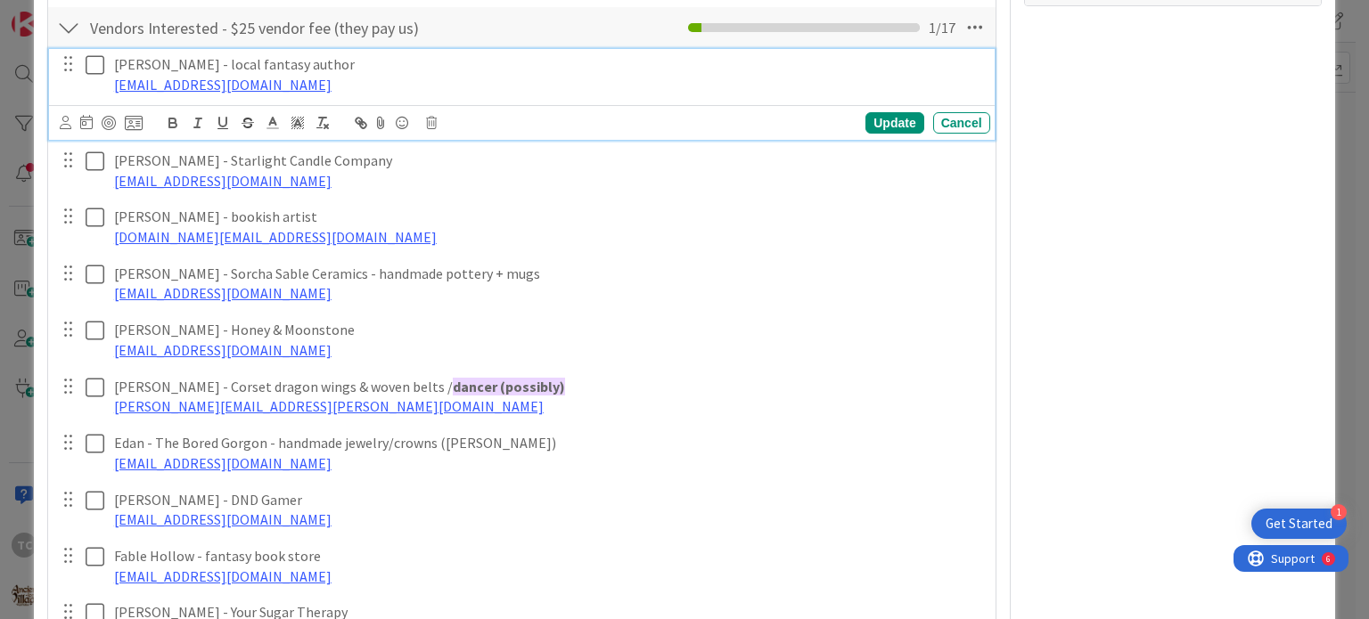
drag, startPoint x: 519, startPoint y: 55, endPoint x: 459, endPoint y: 88, distance: 68.2
click at [459, 88] on div "[PERSON_NAME] - local fantasy author [EMAIL_ADDRESS][DOMAIN_NAME]" at bounding box center [548, 74] width 883 height 51
click at [1153, 127] on div "Owner Watchers Fantasy Ball Dates Planned Dates [DATE] [DATE] Actual Dates [DAT…" at bounding box center [1173, 584] width 298 height 2633
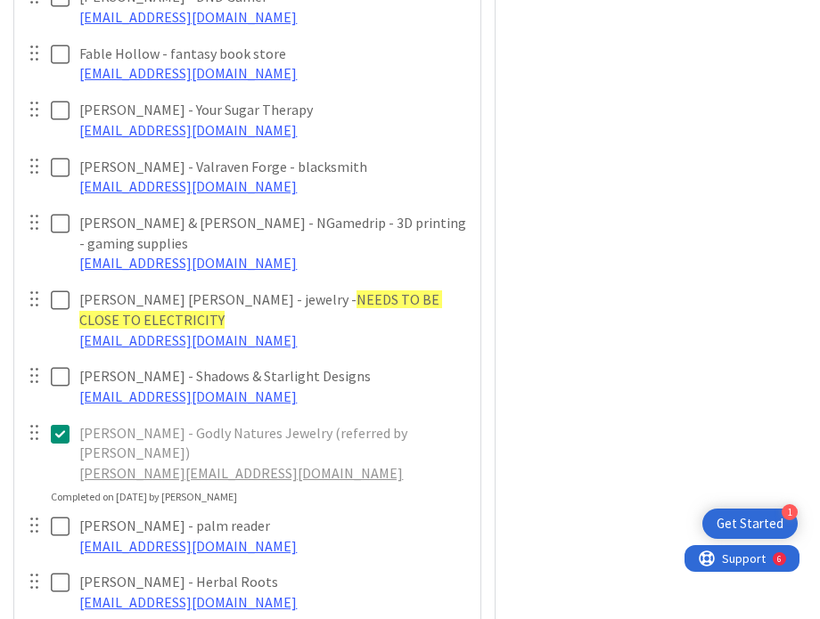
scroll to position [1522, 0]
